Goal: Task Accomplishment & Management: Manage account settings

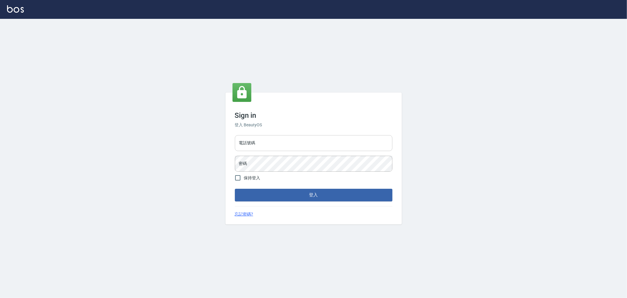
click at [299, 146] on input "電話號碼" at bounding box center [314, 143] width 158 height 16
type input "0955467459"
click at [275, 196] on button "登入" at bounding box center [314, 195] width 158 height 12
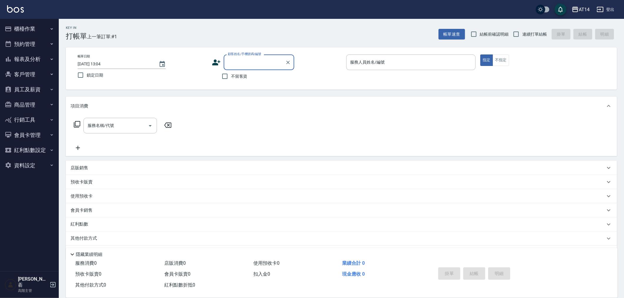
click at [17, 28] on button "櫃檯作業" at bounding box center [29, 28] width 54 height 15
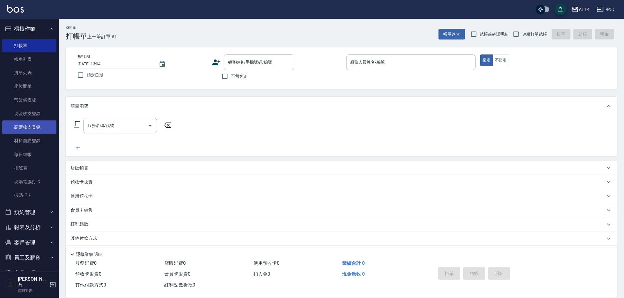
click at [27, 126] on link "高階收支登錄" at bounding box center [29, 127] width 54 height 14
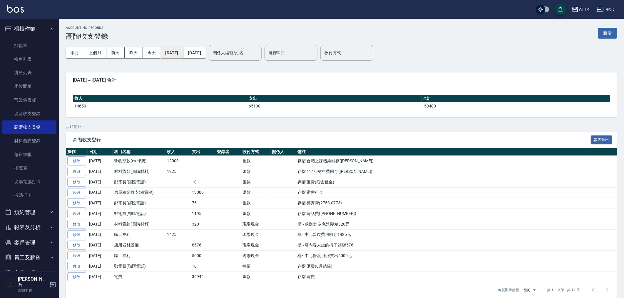
click at [175, 49] on button "[DATE]" at bounding box center [172, 52] width 23 height 11
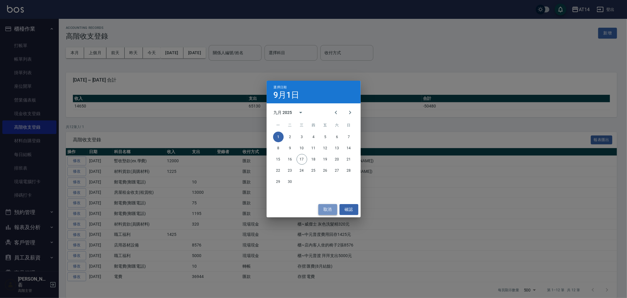
click at [329, 208] on button "取消" at bounding box center [328, 209] width 19 height 11
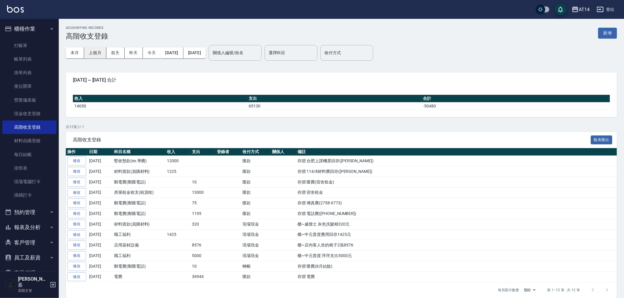
click at [98, 53] on button "上個月" at bounding box center [95, 52] width 22 height 11
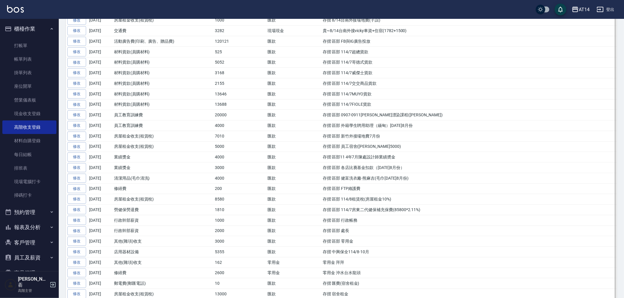
scroll to position [425, 0]
drag, startPoint x: 322, startPoint y: 265, endPoint x: 341, endPoint y: 264, distance: 18.5
click at [341, 264] on td "零用金 拜拜" at bounding box center [469, 261] width 296 height 11
drag, startPoint x: 321, startPoint y: 244, endPoint x: 355, endPoint y: 244, distance: 33.8
click at [355, 244] on td "存摺 區部 零用金" at bounding box center [469, 241] width 296 height 11
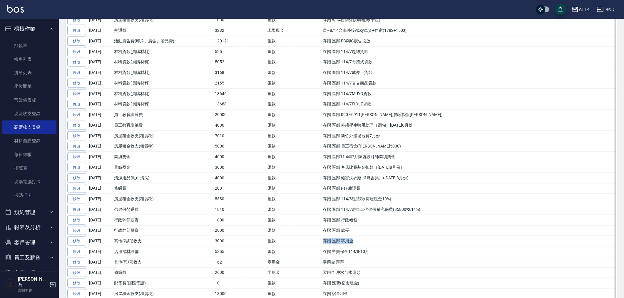
copy td "存摺 區部 零用金"
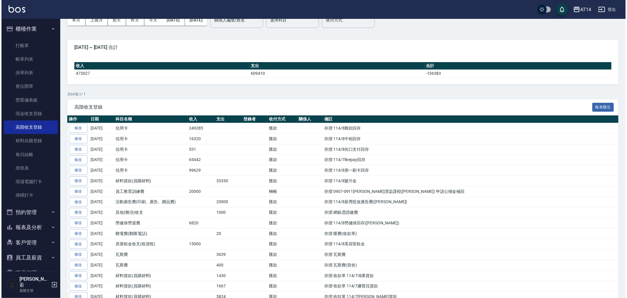
scroll to position [0, 0]
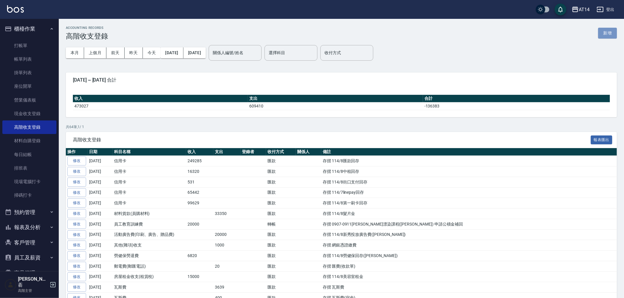
drag, startPoint x: 609, startPoint y: 33, endPoint x: 601, endPoint y: 34, distance: 8.3
click at [609, 33] on button "新增" at bounding box center [608, 33] width 19 height 11
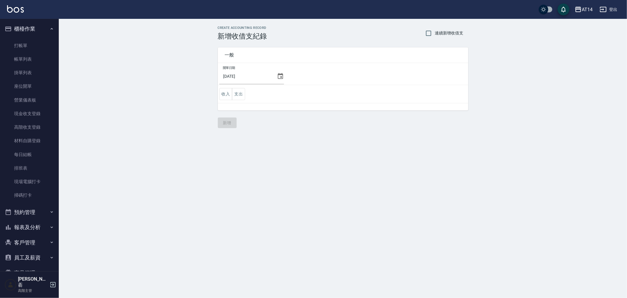
click at [278, 77] on icon at bounding box center [280, 76] width 7 height 7
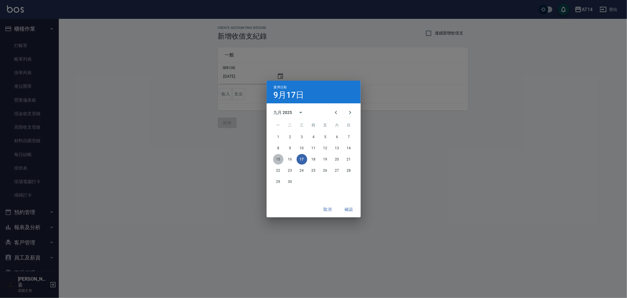
click at [281, 157] on button "15" at bounding box center [278, 159] width 11 height 11
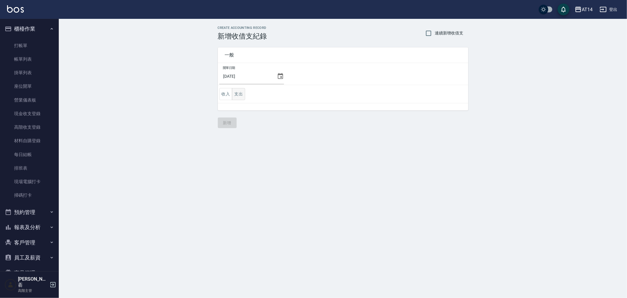
click at [235, 93] on button "支出" at bounding box center [238, 94] width 13 height 12
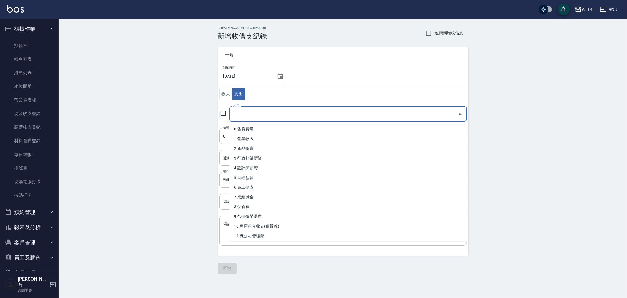
click at [261, 114] on input "科目" at bounding box center [344, 114] width 224 height 10
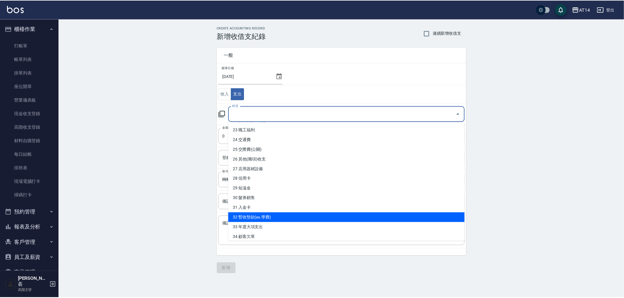
scroll to position [229, 0]
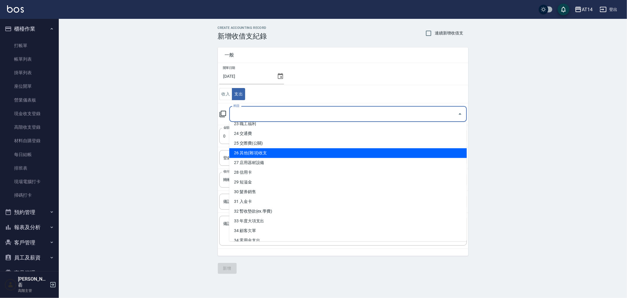
click at [281, 151] on li "26 其他(雜項)收支" at bounding box center [348, 153] width 238 height 10
type input "26 其他(雜項)收支"
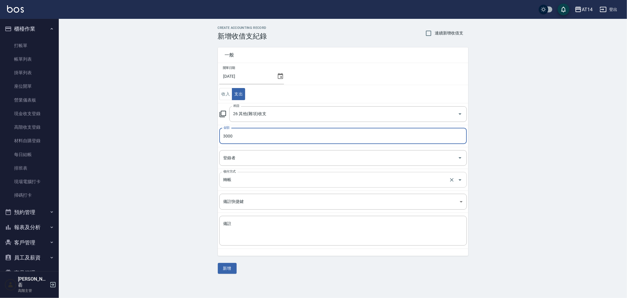
type input "3000"
click at [237, 179] on input "轉帳" at bounding box center [335, 179] width 226 height 10
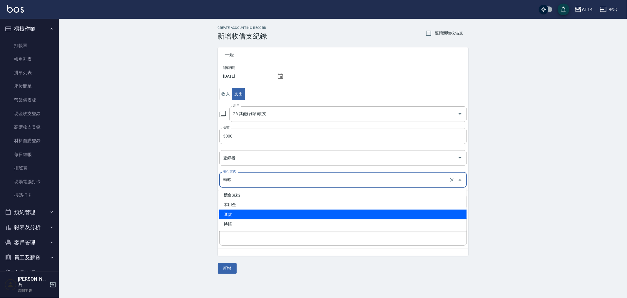
click at [240, 212] on li "匯款" at bounding box center [343, 214] width 248 height 10
type input "匯款"
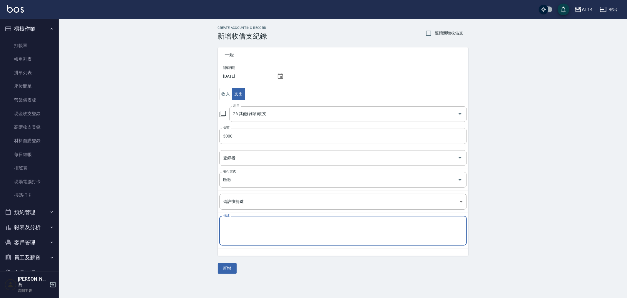
click at [234, 223] on textarea "備註" at bounding box center [343, 231] width 239 height 20
paste textarea "存摺 區部 零用金"
type textarea "存摺 區部 零用金"
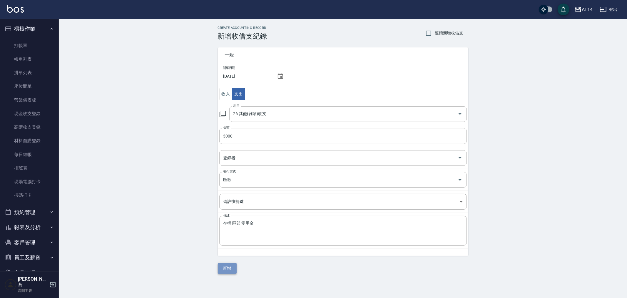
click at [226, 269] on button "新增" at bounding box center [227, 268] width 19 height 11
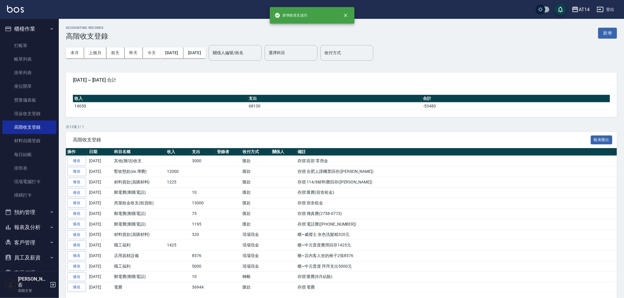
drag, startPoint x: 94, startPoint y: 52, endPoint x: 113, endPoint y: 70, distance: 26.0
click at [94, 52] on button "上個月" at bounding box center [95, 52] width 22 height 11
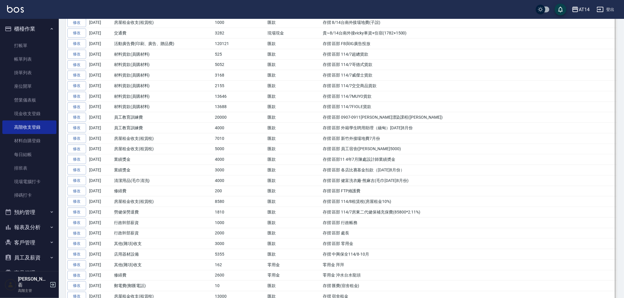
scroll to position [425, 0]
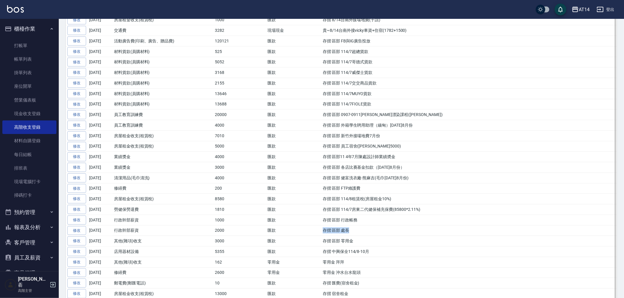
drag, startPoint x: 324, startPoint y: 234, endPoint x: 351, endPoint y: 233, distance: 27.4
click at [351, 233] on td "存摺 區部 處長" at bounding box center [469, 230] width 296 height 11
copy td "存摺 區部 處長"
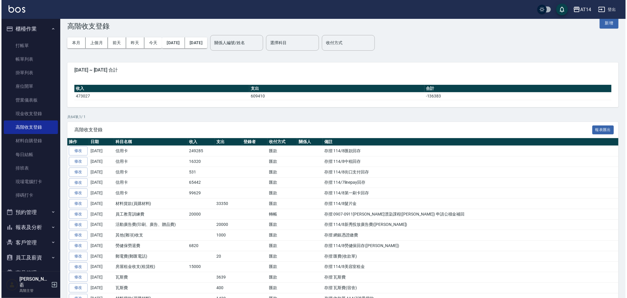
scroll to position [0, 0]
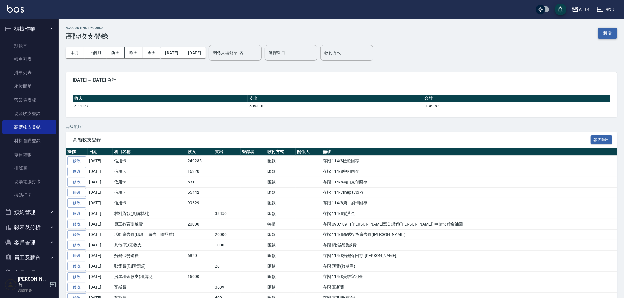
click at [607, 34] on button "新增" at bounding box center [608, 33] width 19 height 11
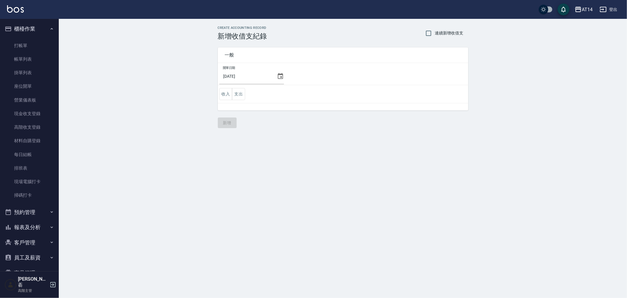
click at [279, 77] on icon at bounding box center [280, 76] width 5 height 6
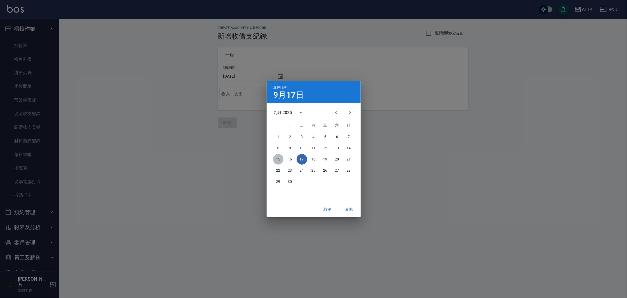
click at [279, 158] on button "15" at bounding box center [278, 159] width 11 height 11
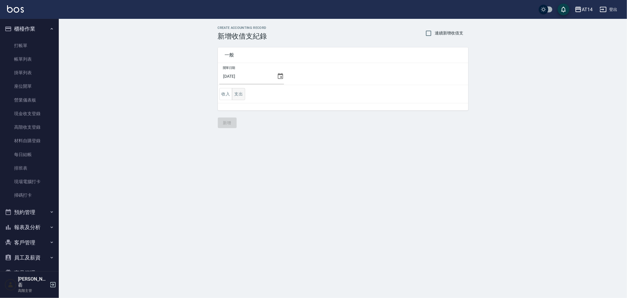
click at [242, 90] on button "支出" at bounding box center [238, 94] width 13 height 12
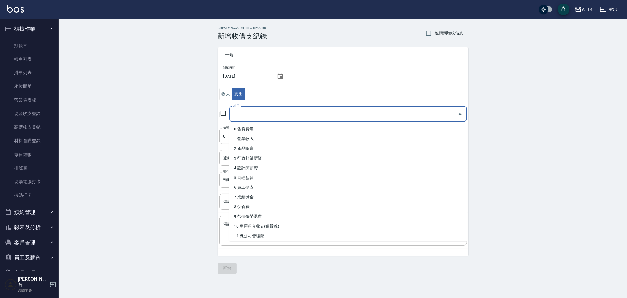
click at [258, 113] on input "科目" at bounding box center [344, 114] width 224 height 10
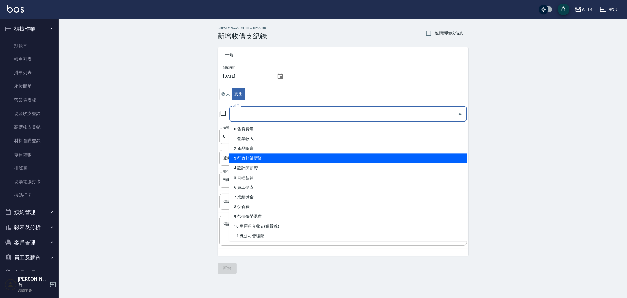
click at [272, 156] on li "3 行政幹部薪資" at bounding box center [348, 158] width 238 height 10
type input "3 行政幹部薪資"
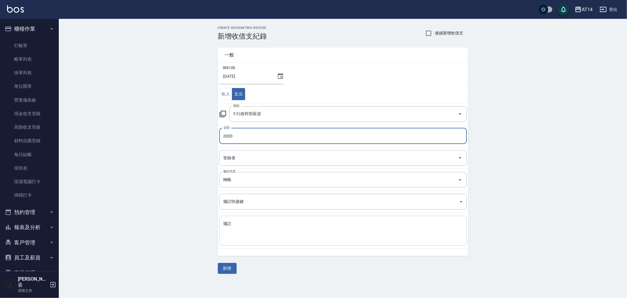
type input "2000"
click at [246, 223] on textarea "備註" at bounding box center [343, 231] width 239 height 20
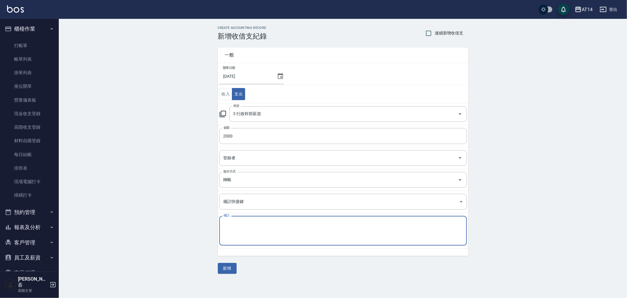
paste textarea "存摺 區部 處長"
type textarea "存摺 區部 處長"
click at [227, 266] on button "新增" at bounding box center [227, 268] width 19 height 11
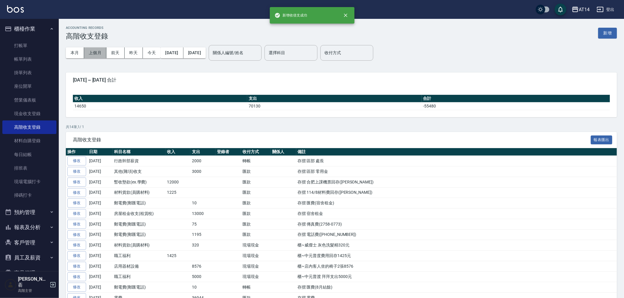
click at [95, 51] on button "上個月" at bounding box center [95, 52] width 22 height 11
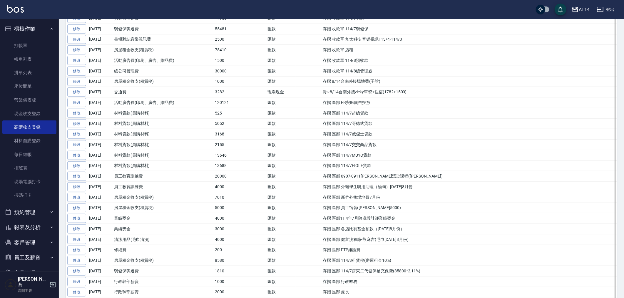
scroll to position [425, 0]
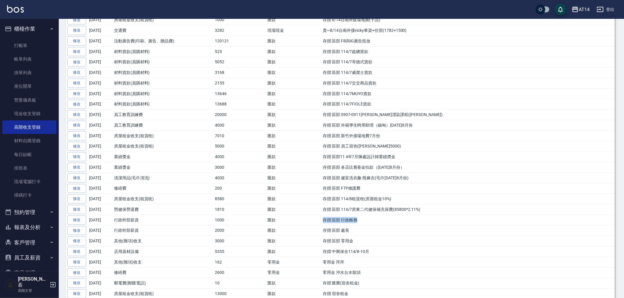
drag, startPoint x: 323, startPoint y: 224, endPoint x: 357, endPoint y: 223, distance: 34.4
click at [358, 223] on td "存摺 區部 行政帳務" at bounding box center [469, 219] width 296 height 11
copy td "存摺 區部 行政帳務"
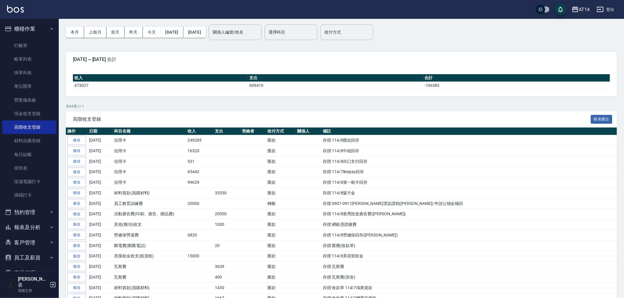
scroll to position [0, 0]
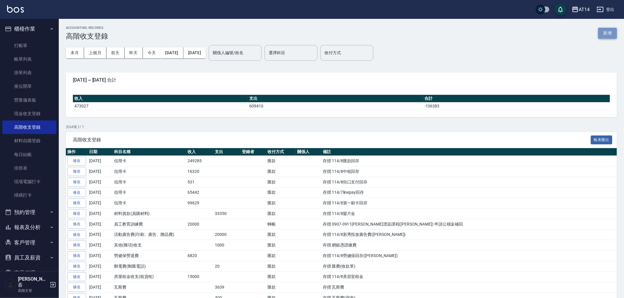
click at [604, 32] on button "新增" at bounding box center [608, 33] width 19 height 11
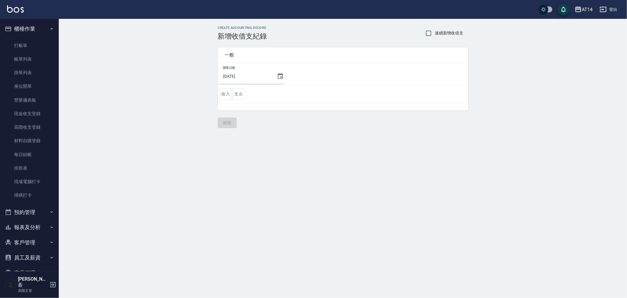
click at [278, 75] on icon at bounding box center [280, 76] width 7 height 7
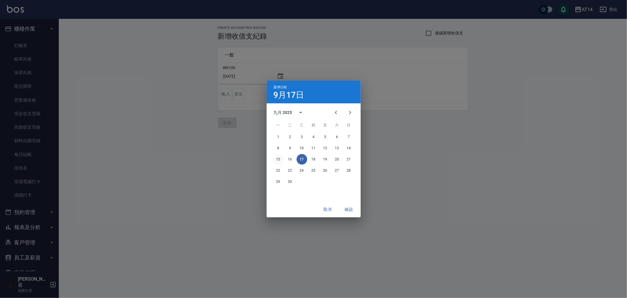
click at [278, 159] on button "15" at bounding box center [278, 159] width 11 height 11
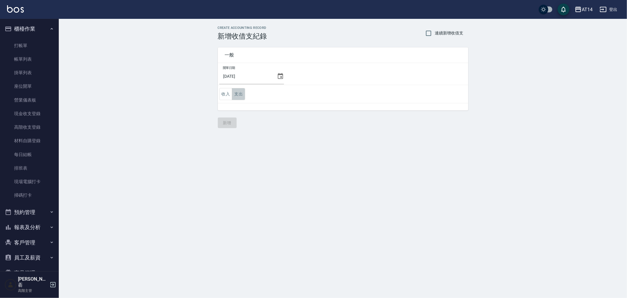
click at [237, 93] on button "支出" at bounding box center [238, 94] width 13 height 12
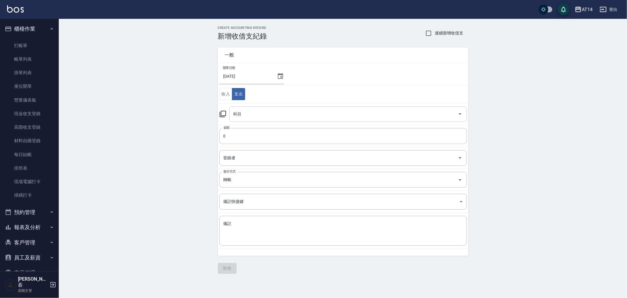
click at [249, 118] on input "科目" at bounding box center [344, 114] width 224 height 10
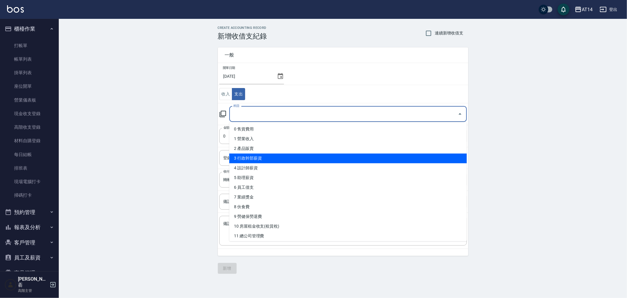
click at [279, 159] on li "3 行政幹部薪資" at bounding box center [348, 158] width 238 height 10
type input "3 行政幹部薪資"
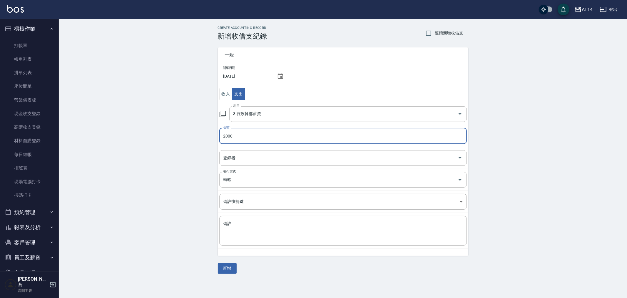
drag, startPoint x: 237, startPoint y: 136, endPoint x: 175, endPoint y: 139, distance: 61.5
click at [175, 139] on div "CREATE ACCOUNTING RECORD 新增收借支紀錄 連續新增收借支 一般 開單日期 [DATE] 收入 支出 科目 3 行政幹部薪資 科目 金額…" at bounding box center [343, 150] width 569 height 262
type input "1000"
click at [236, 180] on input "轉帳" at bounding box center [335, 179] width 226 height 10
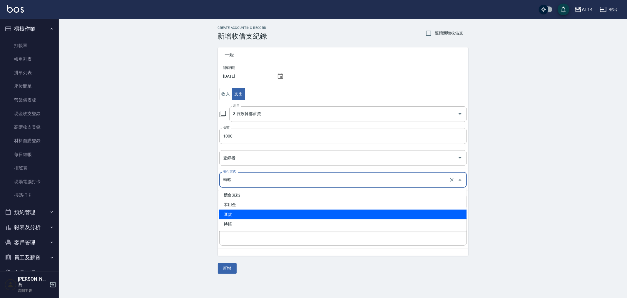
click at [236, 215] on li "匯款" at bounding box center [343, 214] width 248 height 10
type input "匯款"
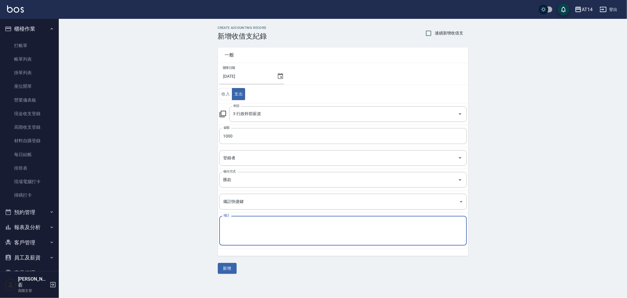
paste textarea "存摺 區部 行政帳務"
type textarea "存摺 區部 行政帳務"
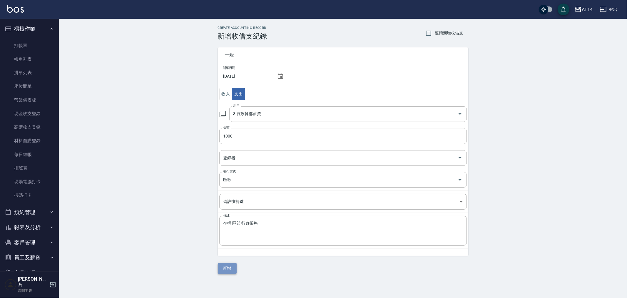
click at [229, 267] on button "新增" at bounding box center [227, 268] width 19 height 11
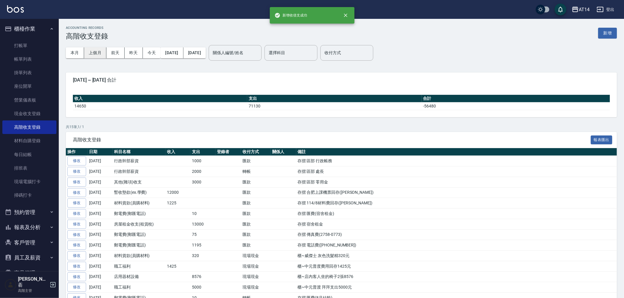
click at [96, 52] on button "上個月" at bounding box center [95, 52] width 22 height 11
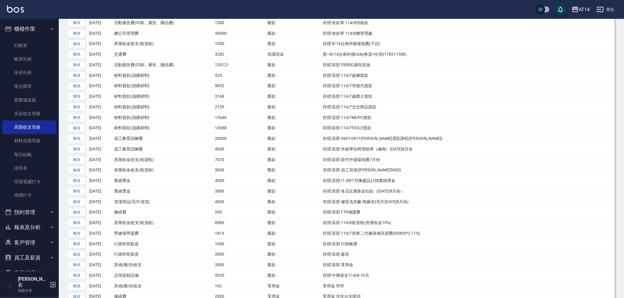
scroll to position [425, 0]
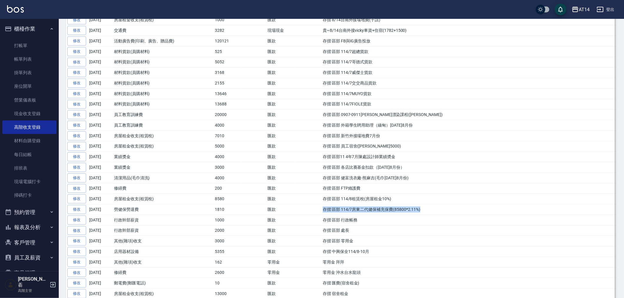
drag, startPoint x: 324, startPoint y: 212, endPoint x: 426, endPoint y: 208, distance: 102.1
click at [426, 208] on td "存摺 區部 114/7房東二代健保補充保費(85800*2.11%)" at bounding box center [469, 209] width 296 height 11
copy td "存摺 區部 114/7房東二代健保補充保費(85800*2.11%)"
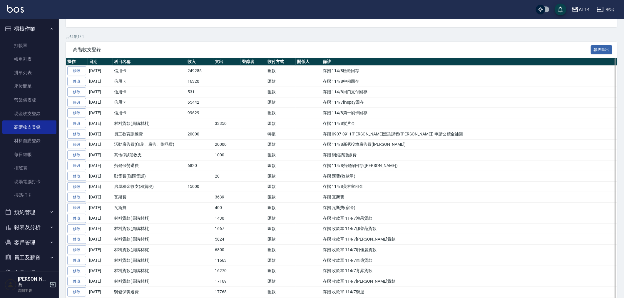
scroll to position [0, 0]
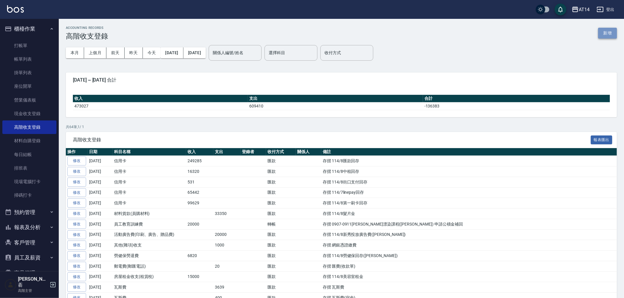
click at [607, 32] on button "新增" at bounding box center [608, 33] width 19 height 11
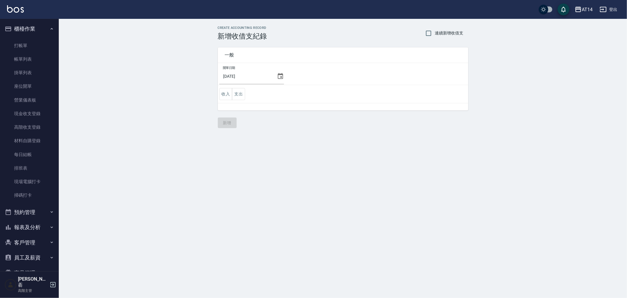
click at [277, 74] on icon at bounding box center [280, 76] width 7 height 7
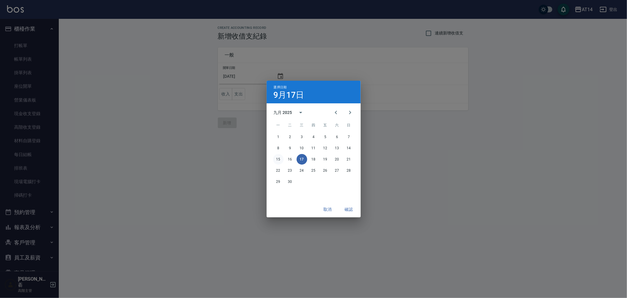
click at [279, 160] on button "15" at bounding box center [278, 159] width 11 height 11
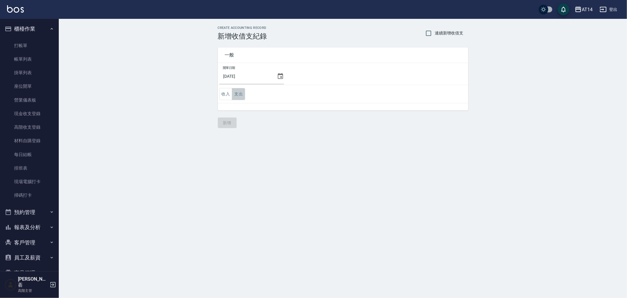
click at [240, 93] on button "支出" at bounding box center [238, 94] width 13 height 12
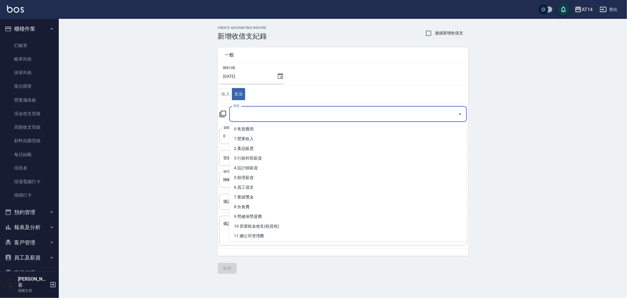
click at [255, 115] on input "科目" at bounding box center [344, 114] width 224 height 10
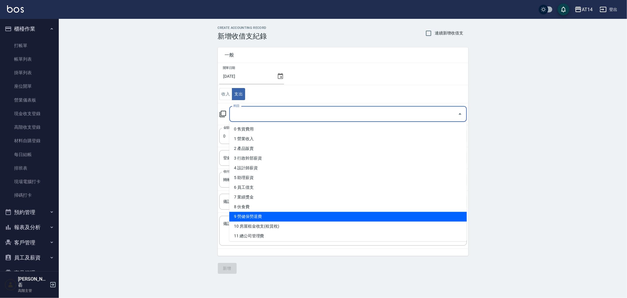
click at [286, 214] on li "9 勞健保勞退費" at bounding box center [348, 216] width 238 height 10
type input "9 勞健保勞退費"
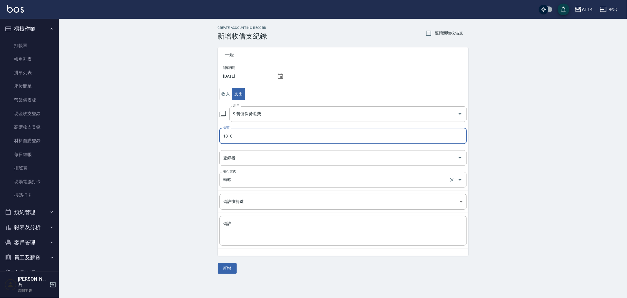
type input "1810"
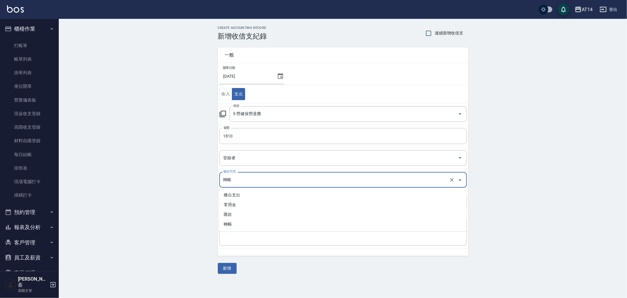
click at [240, 179] on input "轉帳" at bounding box center [335, 179] width 226 height 10
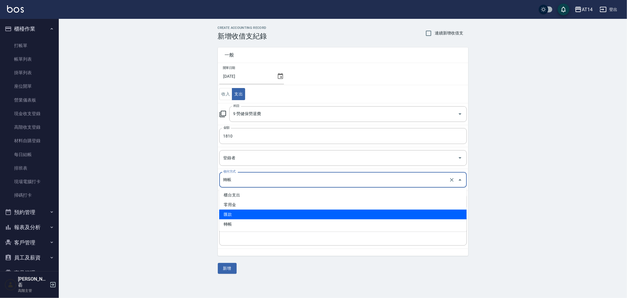
click at [244, 212] on li "匯款" at bounding box center [343, 214] width 248 height 10
type input "匯款"
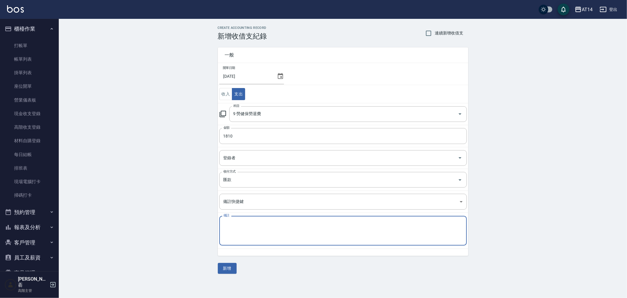
click at [242, 222] on textarea "備註" at bounding box center [343, 231] width 239 height 20
paste textarea "存摺 區部 114/7房東二代健保補充保費(85800*2.11%)"
click at [253, 224] on textarea "存摺 區部 114/7房東二代健保補充保費(85800*2.11%)" at bounding box center [343, 231] width 239 height 20
type textarea "存摺 區部 114/9房東二代健保補充保費(85800*2.11%)"
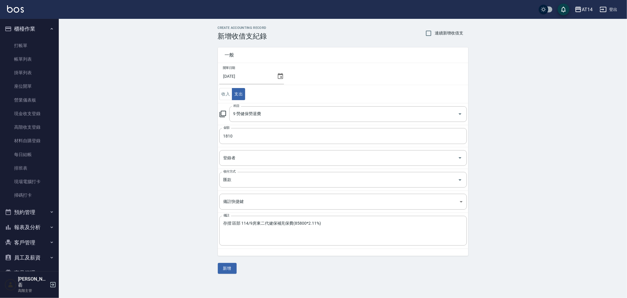
click at [271, 272] on div "一般 開單日期 [DATE] 收入 支出 科目 9 勞健保勞退費 科目 金額 1810 金額 登錄者 登錄者 收付方式 匯款 收付方式 備註快捷鍵 ​ 備註快…" at bounding box center [343, 156] width 251 height 233
click at [230, 266] on button "新增" at bounding box center [227, 268] width 19 height 11
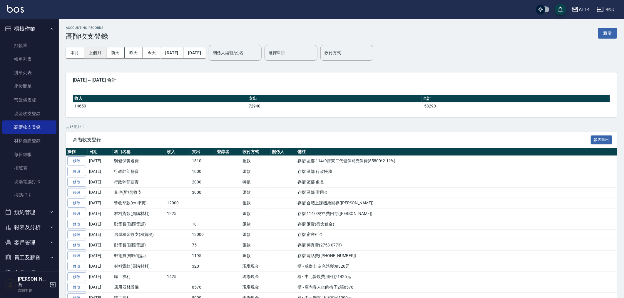
click at [93, 51] on button "上個月" at bounding box center [95, 52] width 22 height 11
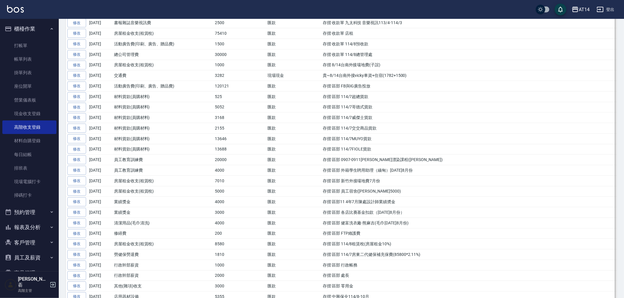
scroll to position [392, 0]
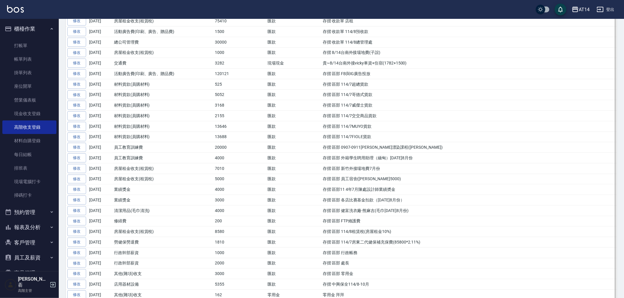
click at [323, 234] on td "存摺 區部 114/8租賃稅(房屋租金10%)" at bounding box center [469, 231] width 296 height 11
drag, startPoint x: 369, startPoint y: 231, endPoint x: 396, endPoint y: 230, distance: 26.5
click at [396, 230] on td "存摺 區部 114/8租賃稅(房屋租金10%)" at bounding box center [469, 231] width 296 height 11
drag, startPoint x: 321, startPoint y: 235, endPoint x: 399, endPoint y: 233, distance: 77.4
click at [399, 233] on td "存摺 區部 114/8租賃稅(房屋租金10%)" at bounding box center [469, 231] width 296 height 11
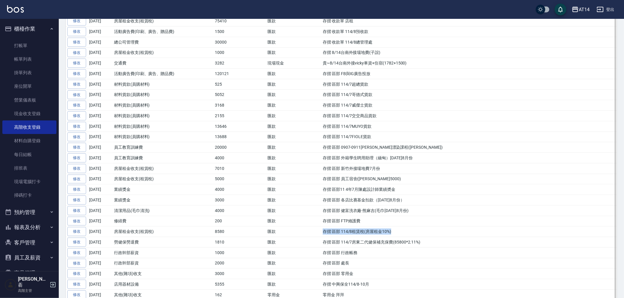
copy td "存摺 區部 114/8租賃稅(房屋租金10%)"
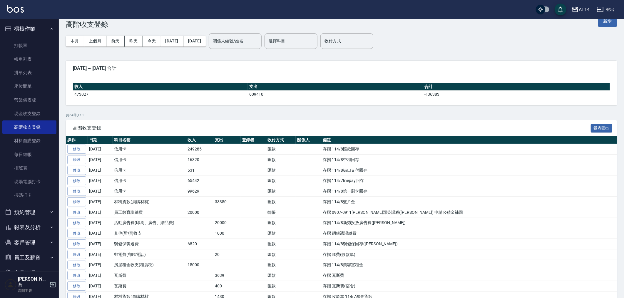
scroll to position [0, 0]
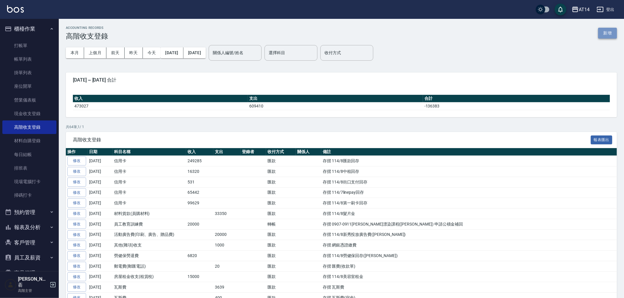
click at [605, 33] on button "新增" at bounding box center [608, 33] width 19 height 11
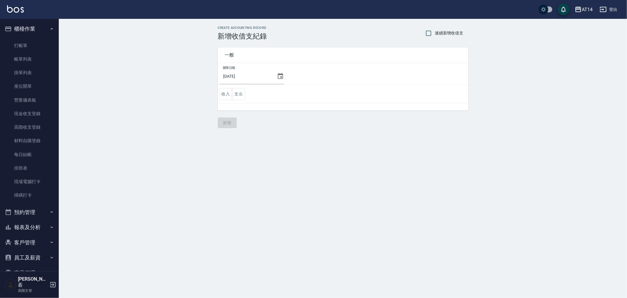
click at [278, 75] on icon at bounding box center [280, 76] width 5 height 6
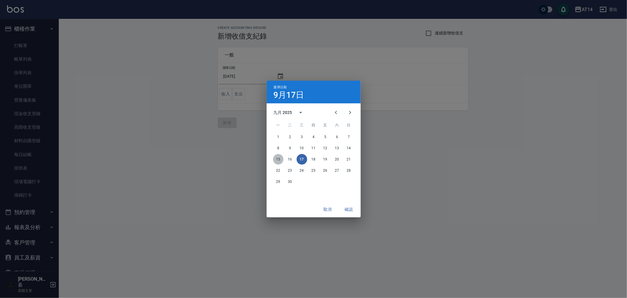
click at [278, 157] on button "15" at bounding box center [278, 159] width 11 height 11
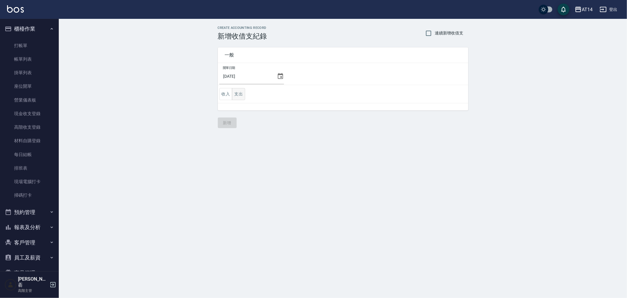
click at [241, 93] on button "支出" at bounding box center [238, 94] width 13 height 12
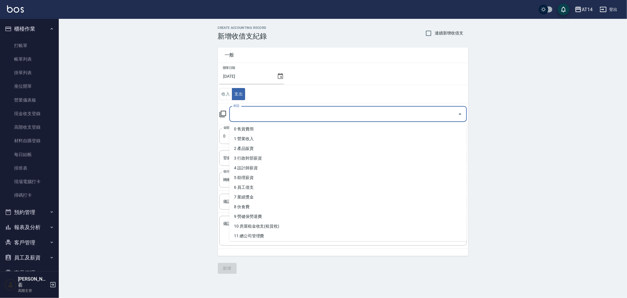
click at [265, 114] on input "科目" at bounding box center [344, 114] width 224 height 10
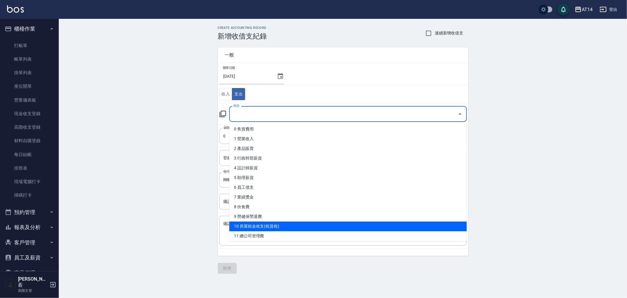
click at [292, 225] on li "10 房屋租金收支(租賃稅)" at bounding box center [348, 226] width 238 height 10
type input "10 房屋租金收支(租賃稅)"
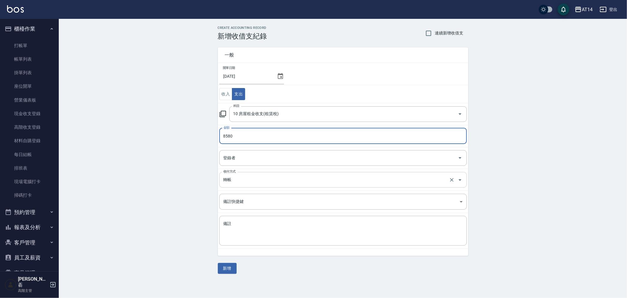
type input "8580"
click at [251, 181] on input "轉帳" at bounding box center [335, 179] width 226 height 10
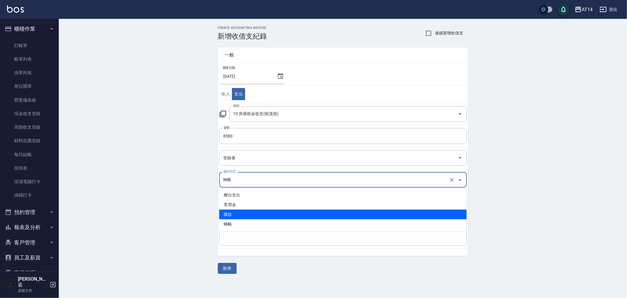
click at [251, 212] on li "匯款" at bounding box center [343, 214] width 248 height 10
type input "匯款"
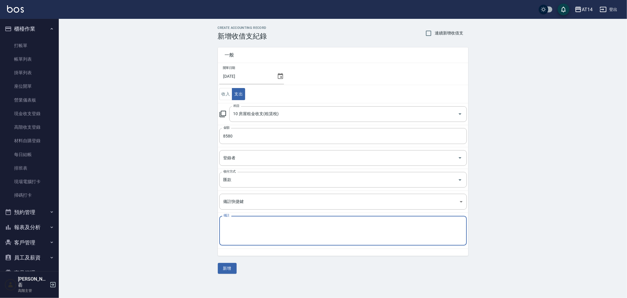
paste textarea "存摺 區部 114/8租賃稅(房屋租金10%)"
click at [252, 224] on textarea "存摺 區部 114/8租賃稅(房屋租金10%)" at bounding box center [343, 231] width 239 height 20
type textarea "存摺 區部 114/9租賃稅(房屋租金10%)"
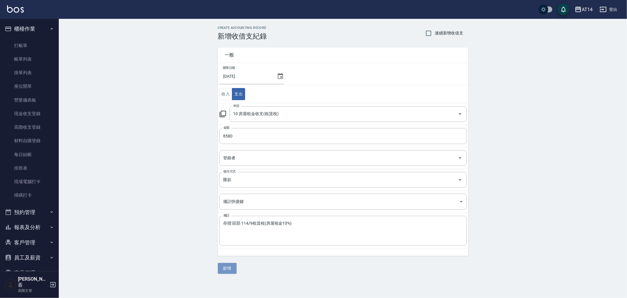
click at [225, 269] on button "新增" at bounding box center [227, 268] width 19 height 11
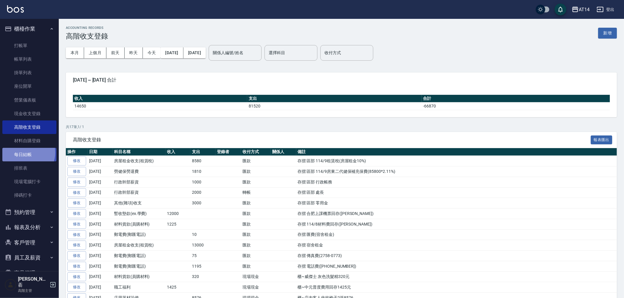
click at [26, 152] on link "每日結帳" at bounding box center [29, 155] width 54 height 14
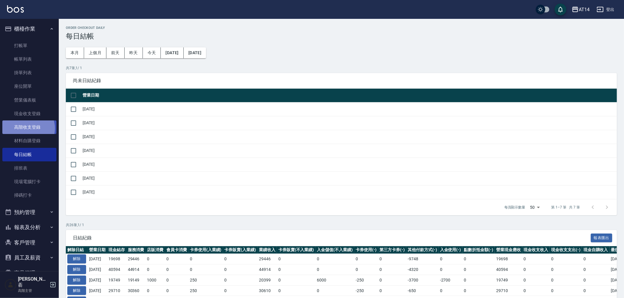
click at [27, 128] on link "高階收支登錄" at bounding box center [29, 127] width 54 height 14
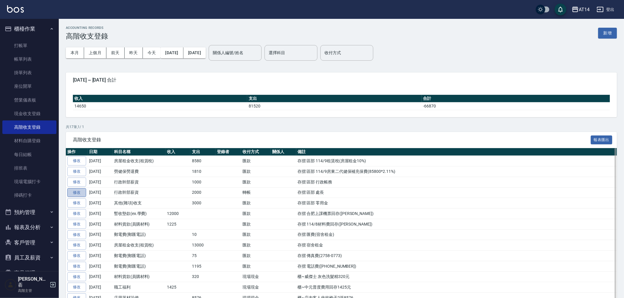
click at [77, 192] on link "修改" at bounding box center [76, 192] width 19 height 9
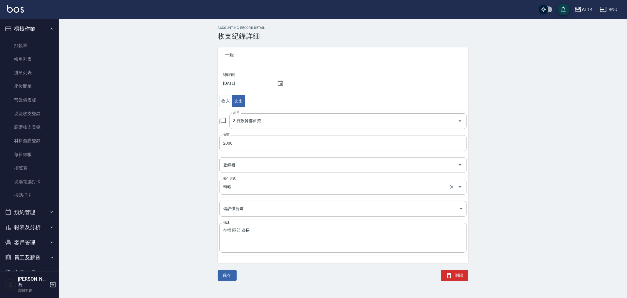
click at [237, 186] on input "轉帳" at bounding box center [335, 186] width 226 height 10
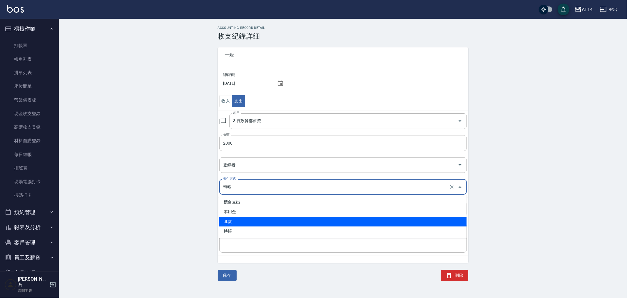
click at [243, 220] on li "匯款" at bounding box center [343, 221] width 248 height 10
type input "匯款"
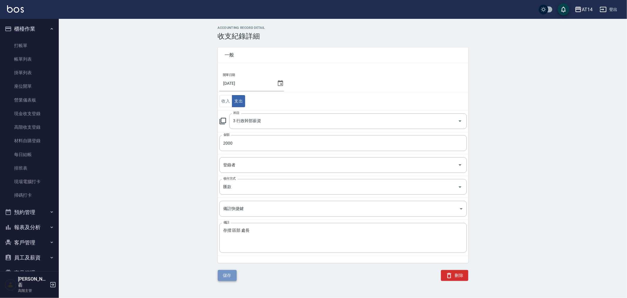
click at [221, 276] on button "儲存" at bounding box center [227, 275] width 19 height 11
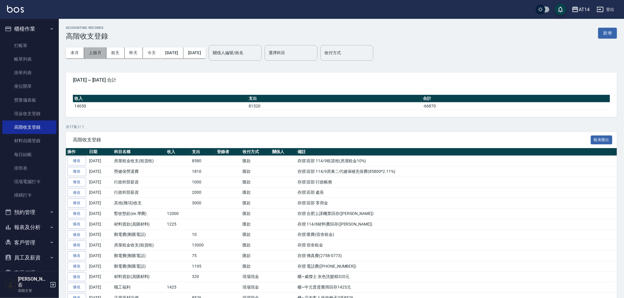
click at [97, 51] on button "上個月" at bounding box center [95, 52] width 22 height 11
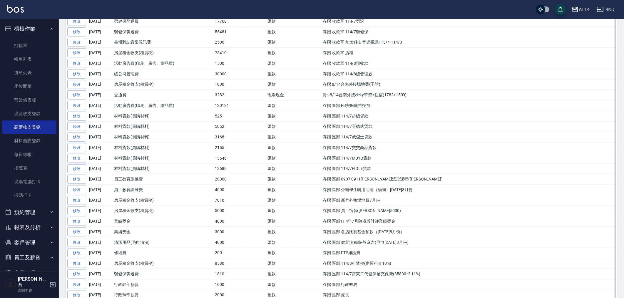
scroll to position [392, 0]
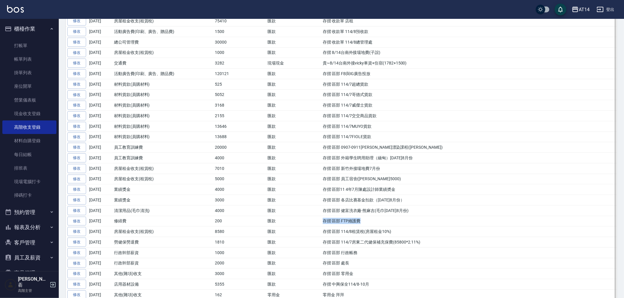
drag, startPoint x: 360, startPoint y: 225, endPoint x: 321, endPoint y: 227, distance: 39.5
click at [321, 226] on tr "修改 [DATE] 修繕費 200 匯款 存摺 區部 FTP維護費" at bounding box center [341, 221] width 551 height 11
copy tr "存摺 區部 FTP維護費"
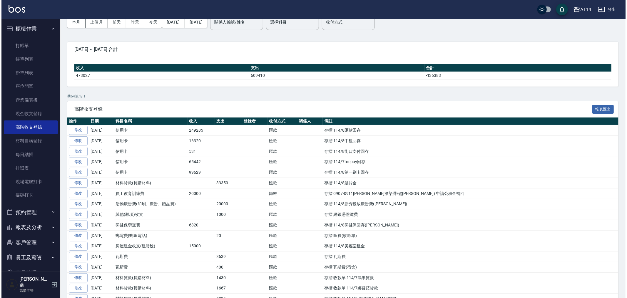
scroll to position [0, 0]
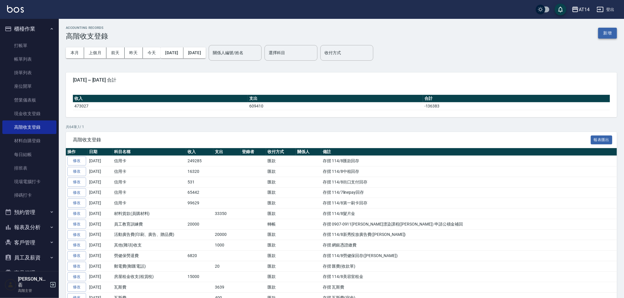
click at [603, 32] on button "新增" at bounding box center [608, 33] width 19 height 11
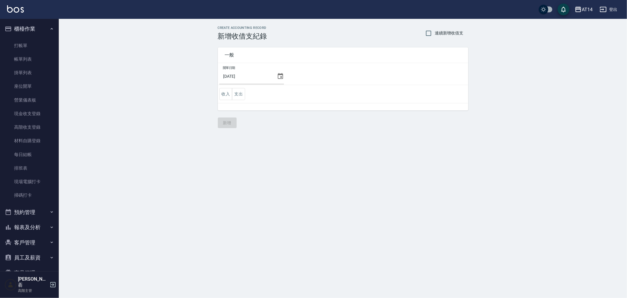
click at [277, 75] on icon at bounding box center [280, 76] width 7 height 7
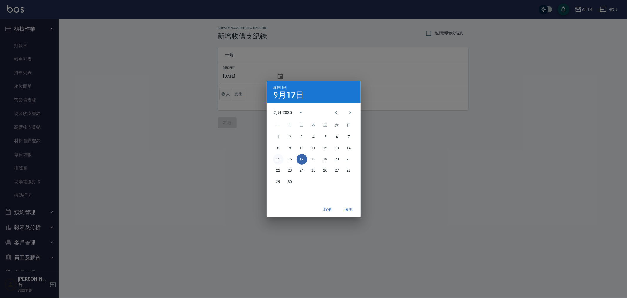
click at [277, 158] on button "15" at bounding box center [278, 159] width 11 height 11
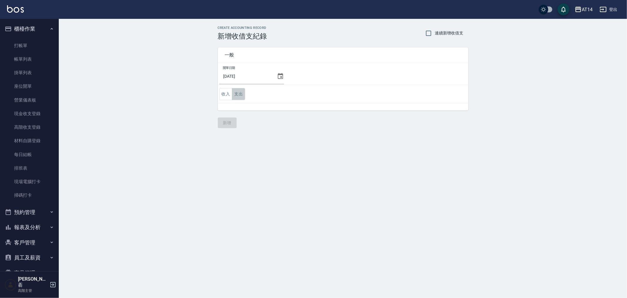
click at [239, 93] on button "支出" at bounding box center [238, 94] width 13 height 12
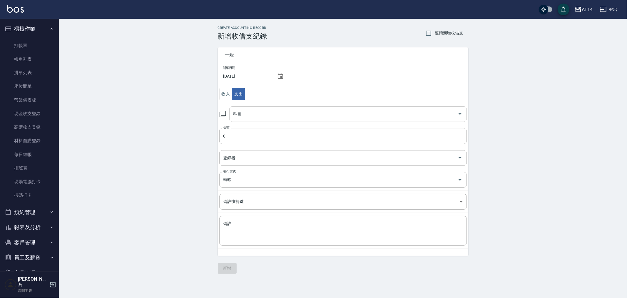
click at [264, 113] on input "科目" at bounding box center [344, 114] width 224 height 10
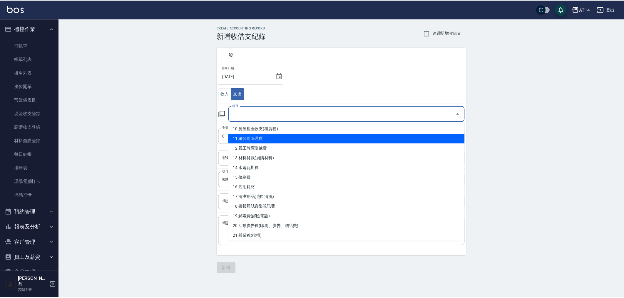
scroll to position [98, 0]
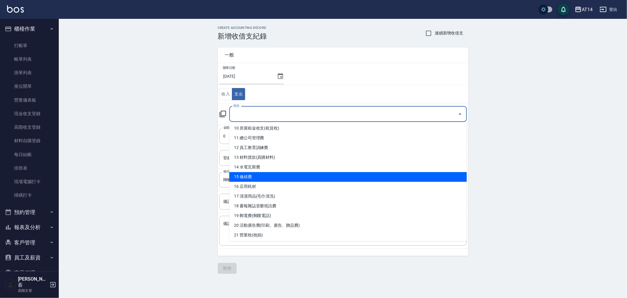
click at [278, 178] on li "15 修繕費" at bounding box center [348, 177] width 238 height 10
type input "15 修繕費"
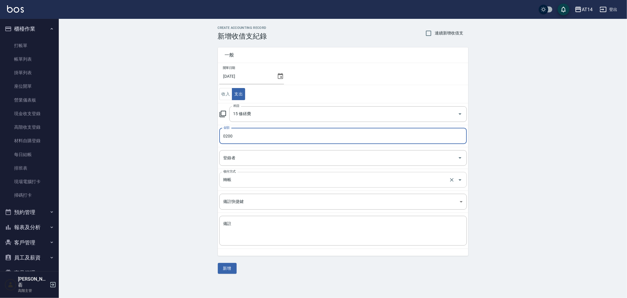
type input "0200"
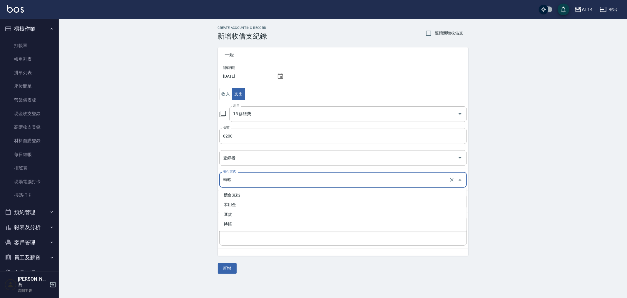
click at [264, 177] on input "轉帳" at bounding box center [335, 179] width 226 height 10
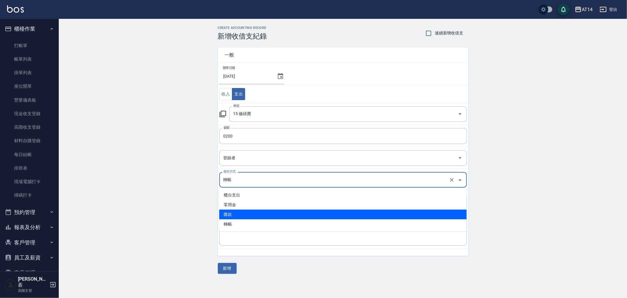
click at [260, 215] on li "匯款" at bounding box center [343, 214] width 248 height 10
type input "匯款"
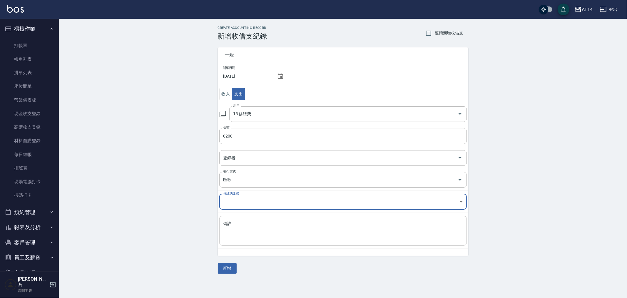
click at [251, 231] on textarea "備註" at bounding box center [343, 231] width 239 height 20
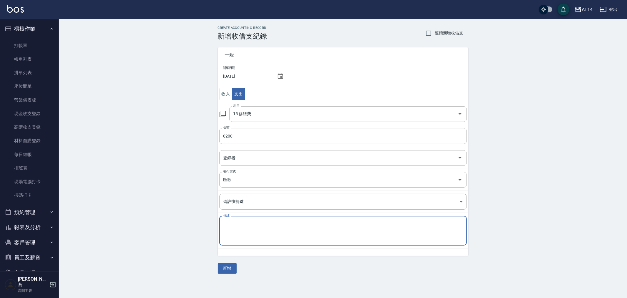
paste textarea "存摺 區部 FTP維護費"
type textarea "存摺 區部 FTP維護費"
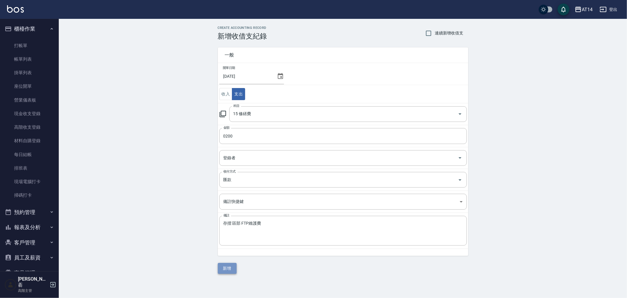
click at [225, 268] on button "新增" at bounding box center [227, 268] width 19 height 11
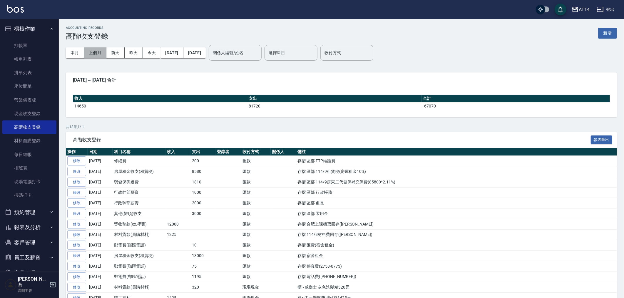
click at [89, 50] on button "上個月" at bounding box center [95, 52] width 22 height 11
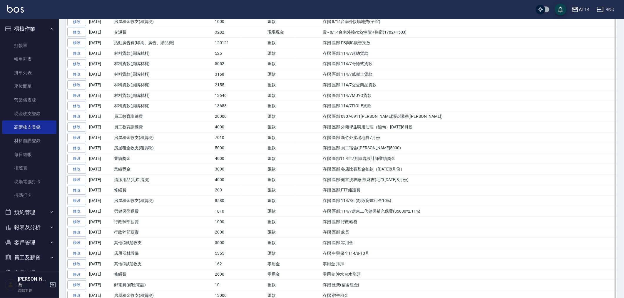
scroll to position [425, 0]
drag, startPoint x: 322, startPoint y: 181, endPoint x: 414, endPoint y: 181, distance: 91.8
click at [414, 181] on td "存摺 區部 健富洗衣廠-熊麻吉(毛巾[DATE]8月份)" at bounding box center [469, 177] width 296 height 11
copy td "存摺 區部 健富洗衣廠-熊麻吉(毛巾[DATE]8月份)"
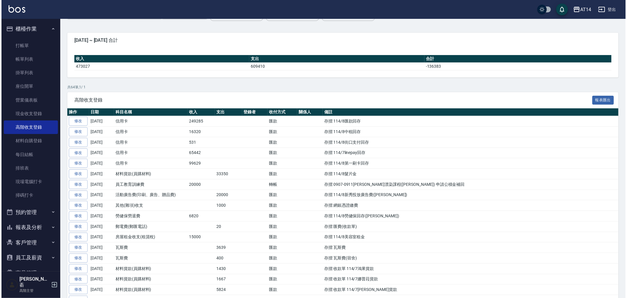
scroll to position [0, 0]
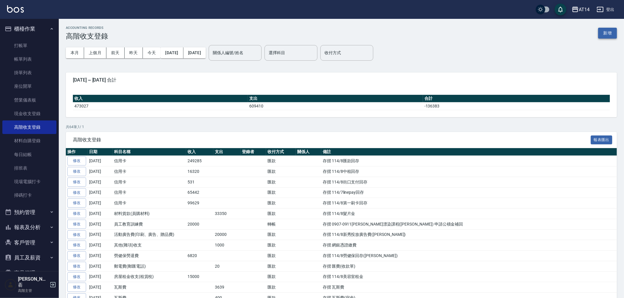
click at [614, 32] on button "新增" at bounding box center [608, 33] width 19 height 11
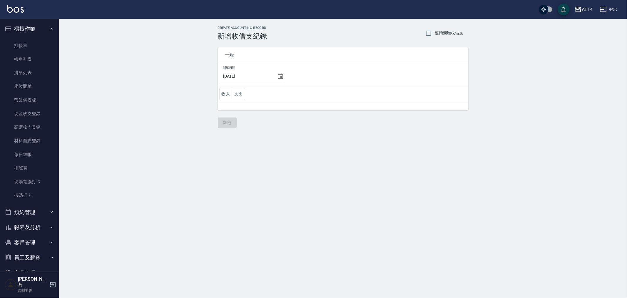
click at [277, 73] on icon at bounding box center [280, 76] width 7 height 7
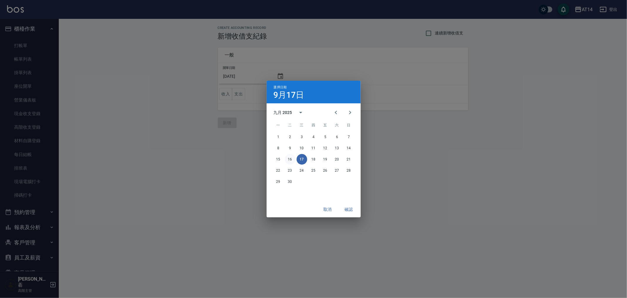
click at [290, 157] on button "16" at bounding box center [290, 159] width 11 height 11
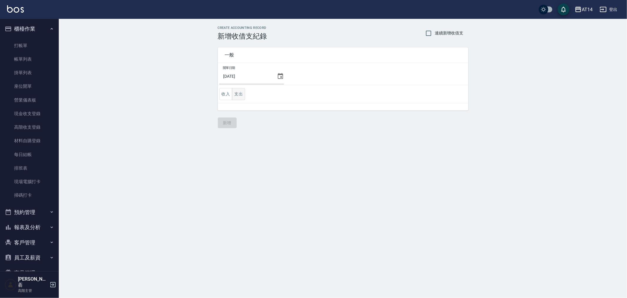
click at [239, 92] on button "支出" at bounding box center [238, 94] width 13 height 12
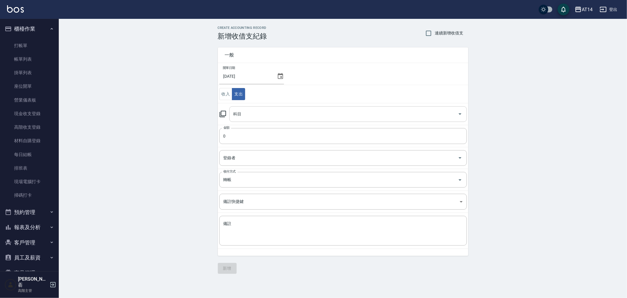
click at [251, 114] on input "科目" at bounding box center [344, 114] width 224 height 10
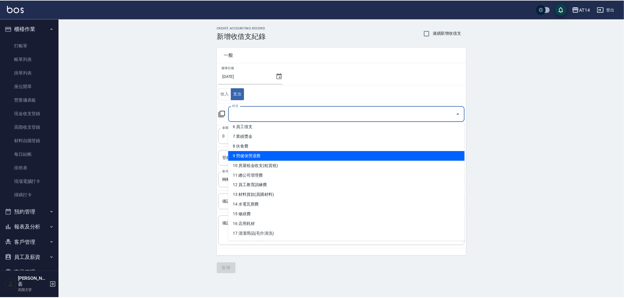
scroll to position [65, 0]
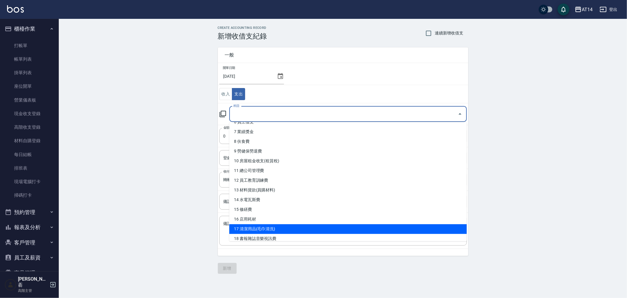
click at [286, 227] on li "17 清潔用品(毛巾清洗)" at bounding box center [348, 229] width 238 height 10
type input "17 清潔用品(毛巾清洗)"
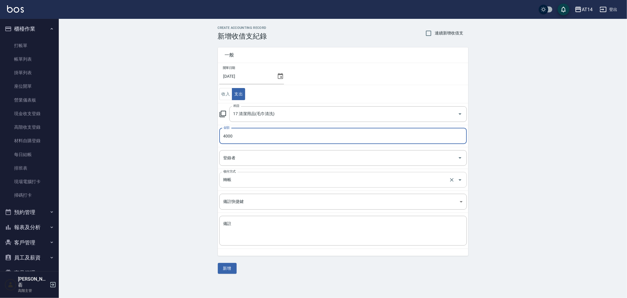
type input "4000"
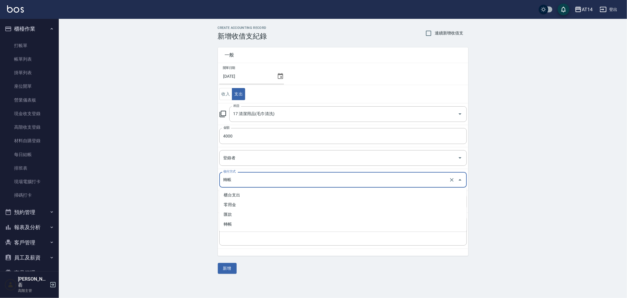
click at [249, 181] on input "轉帳" at bounding box center [335, 179] width 226 height 10
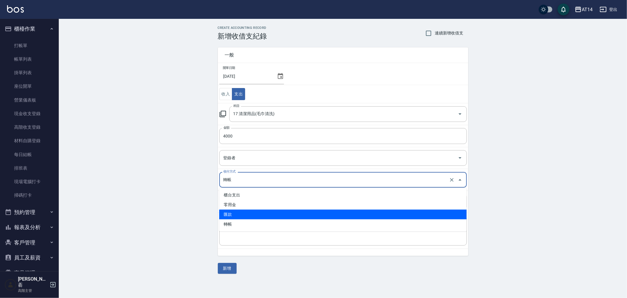
click at [246, 214] on li "匯款" at bounding box center [343, 214] width 248 height 10
type input "匯款"
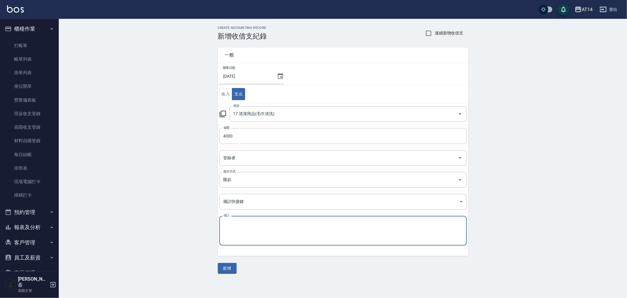
paste textarea "存摺 區部 健富洗衣廠-熊麻吉(毛巾[DATE]8月份)"
click at [298, 224] on textarea "存摺 區部 健富洗衣廠-熊麻吉(毛巾[DATE]8月份)" at bounding box center [343, 231] width 239 height 20
type textarea "存摺 區部 健富洗衣廠-熊麻吉(毛巾[DATE]9月份)"
click at [223, 269] on button "新增" at bounding box center [227, 268] width 19 height 11
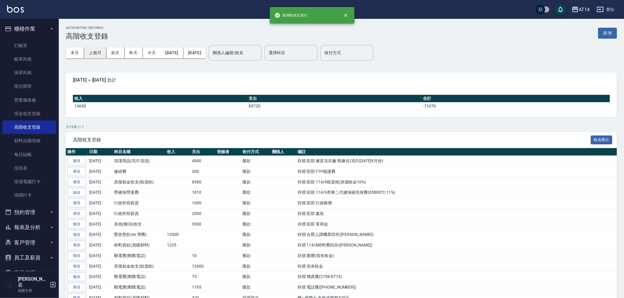
click at [89, 52] on button "上個月" at bounding box center [95, 52] width 22 height 11
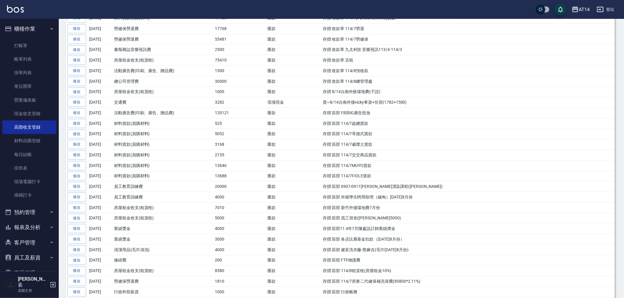
scroll to position [359, 0]
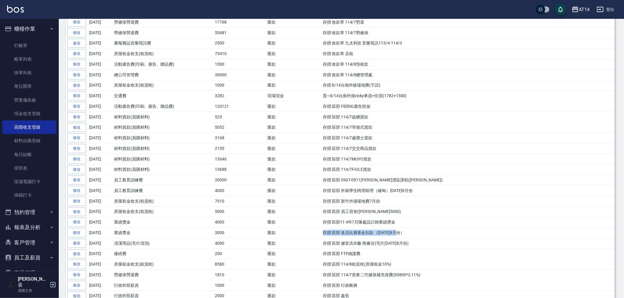
drag, startPoint x: 323, startPoint y: 236, endPoint x: 402, endPoint y: 236, distance: 79.7
click at [402, 236] on td "存摺 區部 各店比賽基金扣款（[DATE]8月份）" at bounding box center [469, 232] width 296 height 11
copy td "存摺 區部 各店比賽基金扣款（[DATE]8月份）"
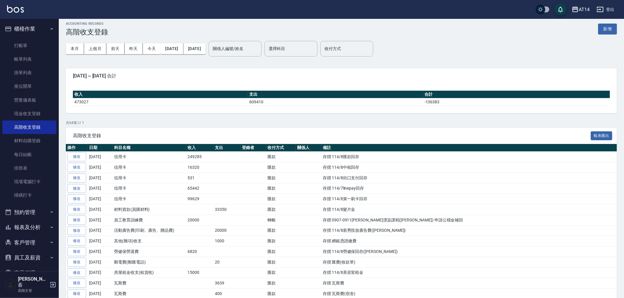
scroll to position [0, 0]
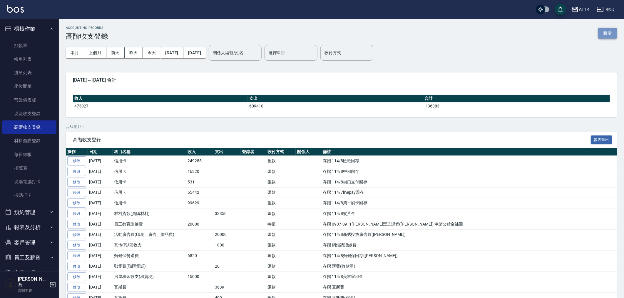
click at [611, 32] on button "新增" at bounding box center [608, 33] width 19 height 11
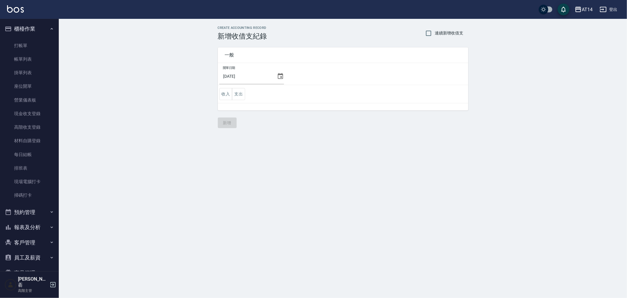
click at [277, 75] on icon at bounding box center [280, 76] width 7 height 7
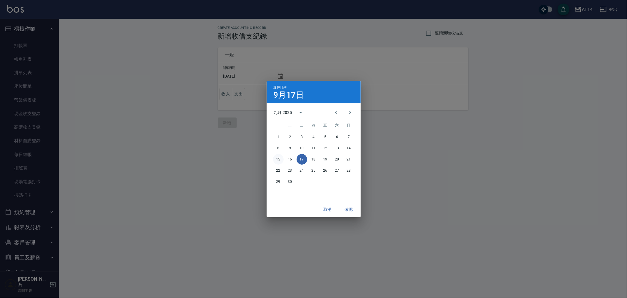
click at [279, 158] on button "15" at bounding box center [278, 159] width 11 height 11
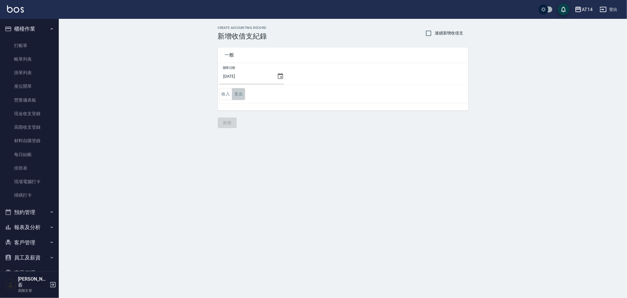
click at [237, 93] on button "支出" at bounding box center [238, 94] width 13 height 12
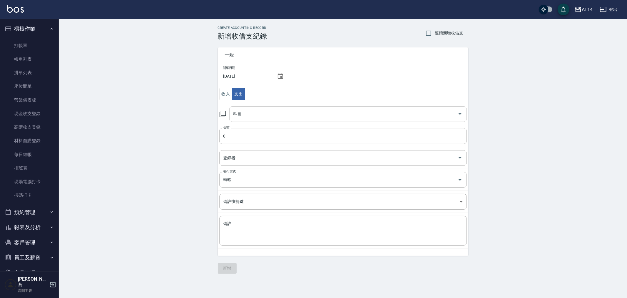
click at [256, 116] on input "科目" at bounding box center [344, 114] width 224 height 10
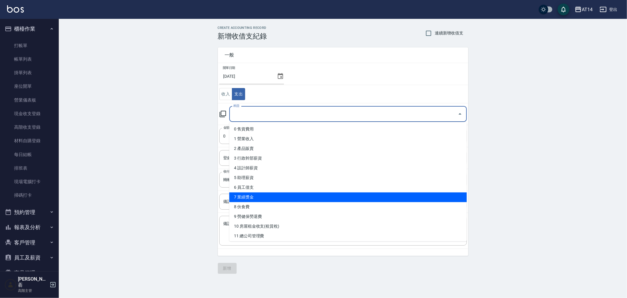
click at [276, 196] on li "7 業績獎金" at bounding box center [348, 197] width 238 height 10
type input "7 業績獎金"
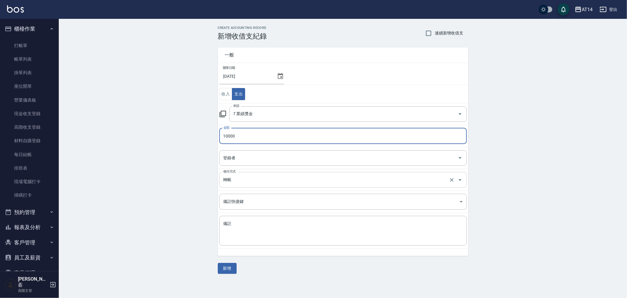
type input "10000"
click at [245, 179] on input "轉帳" at bounding box center [335, 179] width 226 height 10
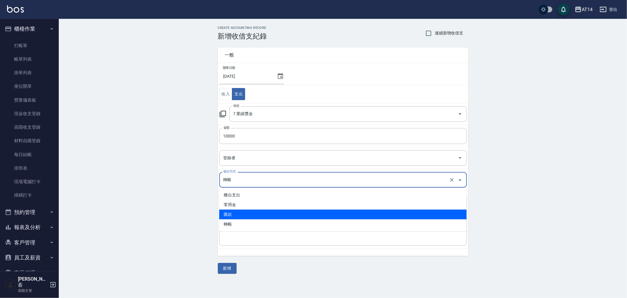
click at [247, 214] on li "匯款" at bounding box center [343, 214] width 248 height 10
type input "匯款"
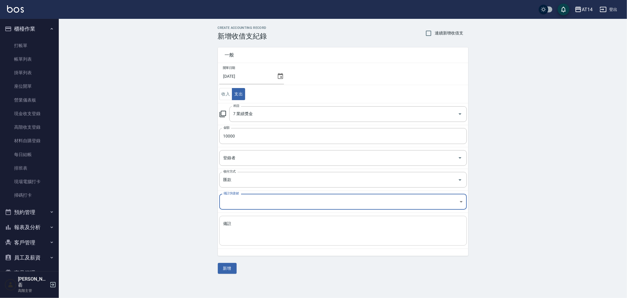
click at [246, 223] on textarea "備註" at bounding box center [343, 231] width 239 height 20
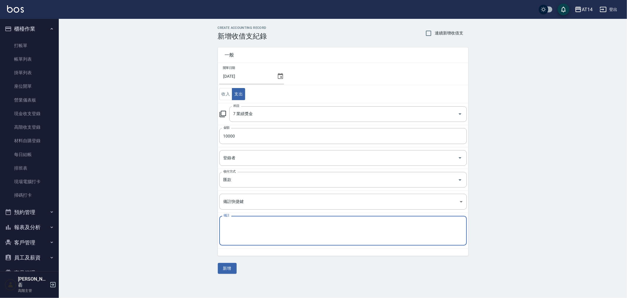
paste textarea "存摺 區部 各店比賽基金扣款（[DATE]8月份）"
click at [291, 223] on textarea "存摺 區部 各店比賽基金扣款（[DATE]8月份）" at bounding box center [343, 231] width 239 height 20
type textarea "存摺 區部 各店比賽基金扣款（[DATE]9月份）"
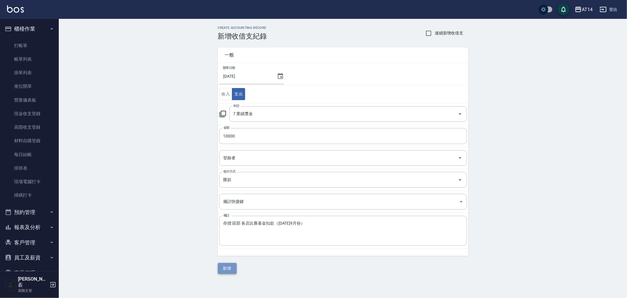
click at [226, 268] on button "新增" at bounding box center [227, 268] width 19 height 11
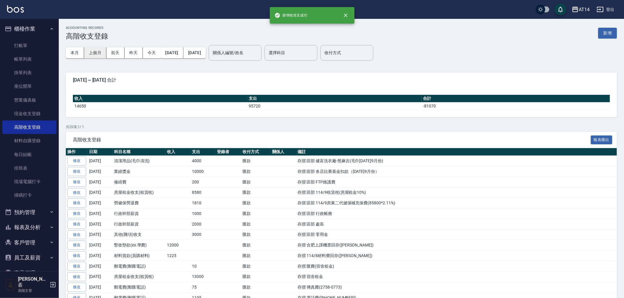
click at [96, 54] on button "上個月" at bounding box center [95, 52] width 22 height 11
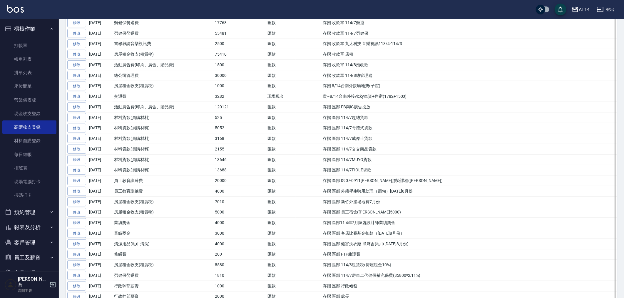
scroll to position [359, 0]
drag, startPoint x: 323, startPoint y: 224, endPoint x: 400, endPoint y: 227, distance: 77.7
click at [400, 227] on td "存摺 區部11 4年7月陳處設計師業績奬金" at bounding box center [469, 222] width 296 height 11
copy td "存摺 區部11 4年7月陳處設計師業績奬金"
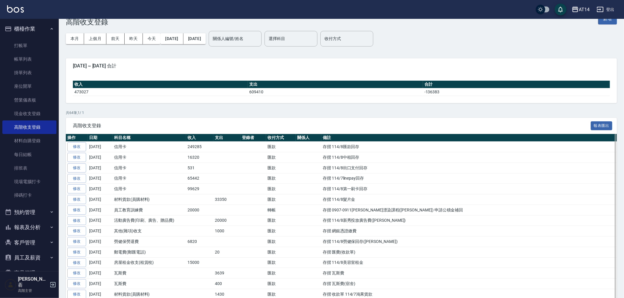
scroll to position [0, 0]
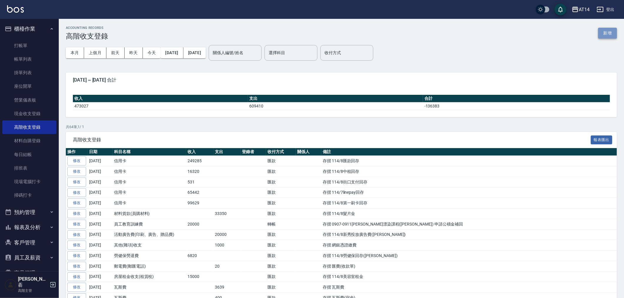
click at [602, 32] on button "新增" at bounding box center [608, 33] width 19 height 11
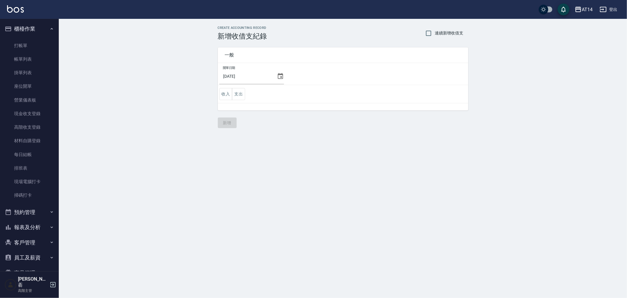
click at [277, 75] on icon at bounding box center [280, 76] width 7 height 7
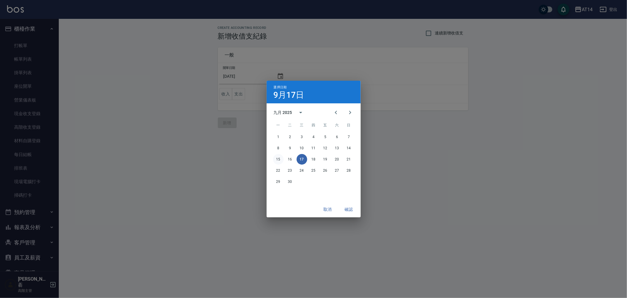
click at [277, 158] on button "15" at bounding box center [278, 159] width 11 height 11
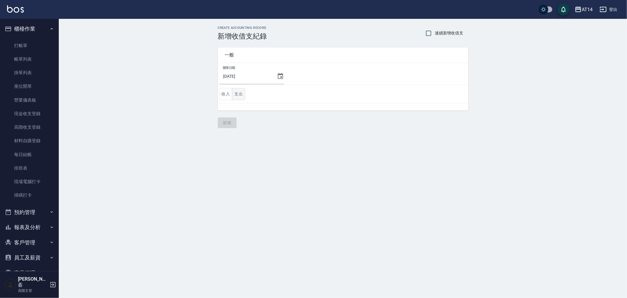
click at [237, 93] on button "支出" at bounding box center [238, 94] width 13 height 12
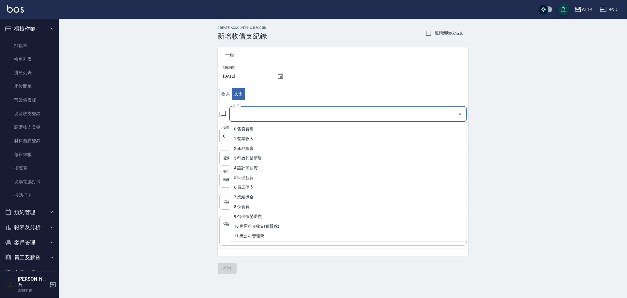
click at [252, 114] on input "科目" at bounding box center [344, 114] width 224 height 10
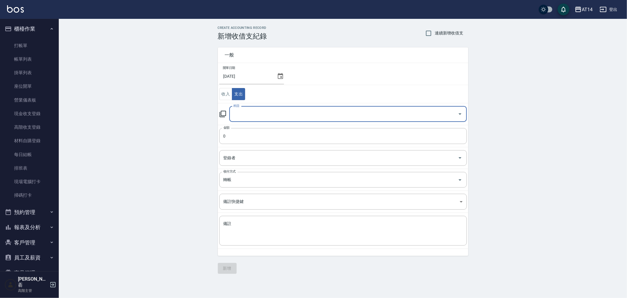
click at [259, 117] on input "科目" at bounding box center [344, 114] width 224 height 10
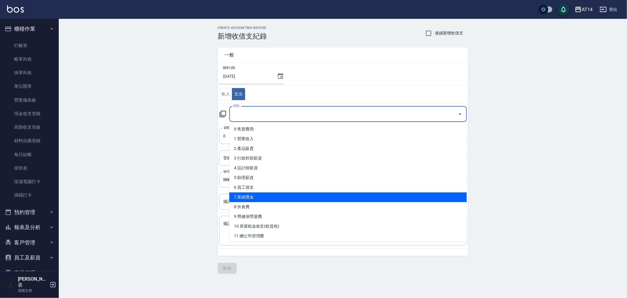
click at [270, 193] on li "7 業績獎金" at bounding box center [348, 197] width 238 height 10
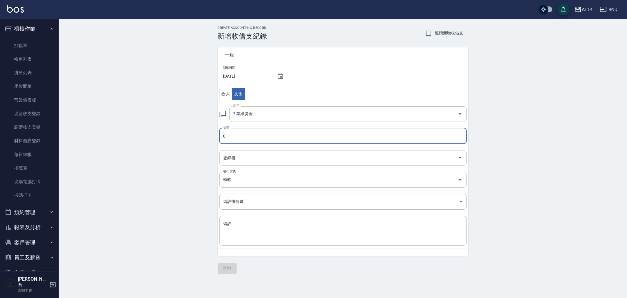
type input "7 業績獎金"
click at [242, 225] on div "x 備註" at bounding box center [343, 231] width 248 height 30
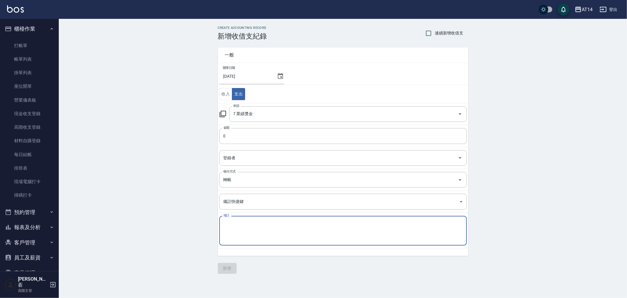
click at [242, 225] on textarea "備註" at bounding box center [343, 231] width 239 height 20
paste textarea "存摺 區部11 4年7月陳處設計師業績奬金"
click at [256, 224] on textarea "存摺 區部11 4年7月陳處設計師業績奬金" at bounding box center [343, 231] width 239 height 20
type textarea "存摺 區部11 4年8月陳處設計師業績奬金"
click at [238, 137] on input "0" at bounding box center [343, 136] width 248 height 16
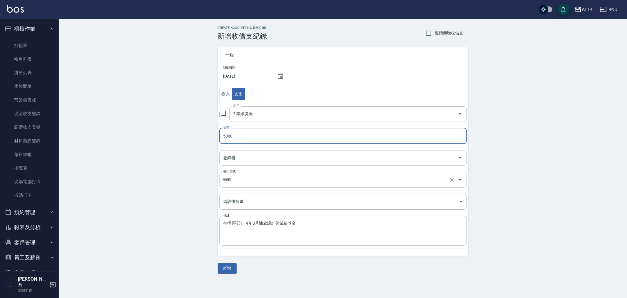
type input "5000"
click at [253, 180] on input "轉帳" at bounding box center [335, 179] width 226 height 10
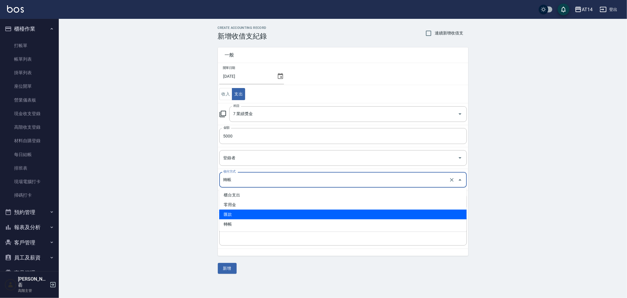
click at [252, 216] on li "匯款" at bounding box center [343, 214] width 248 height 10
type input "匯款"
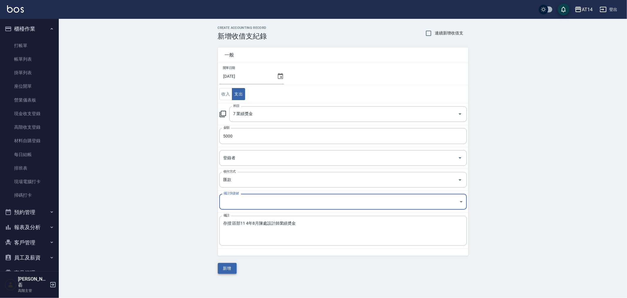
click at [225, 268] on button "新增" at bounding box center [227, 268] width 19 height 11
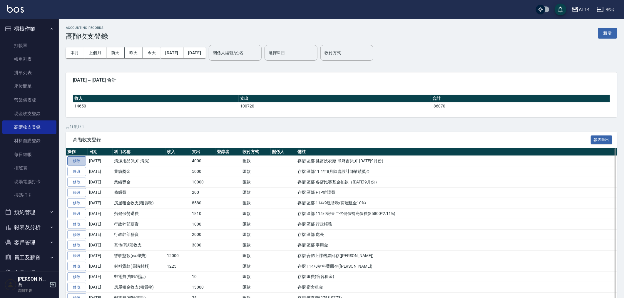
click at [76, 160] on link "修改" at bounding box center [76, 160] width 19 height 9
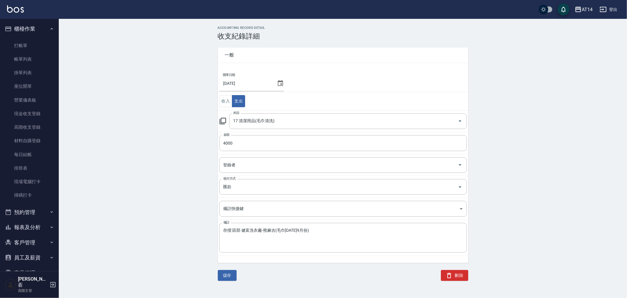
click at [277, 82] on icon at bounding box center [280, 83] width 7 height 7
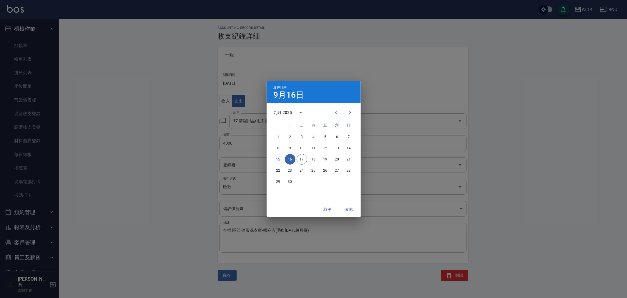
click at [278, 158] on button "15" at bounding box center [278, 159] width 11 height 11
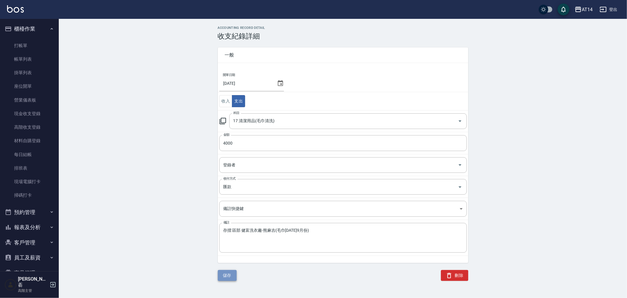
click at [229, 275] on button "儲存" at bounding box center [227, 275] width 19 height 11
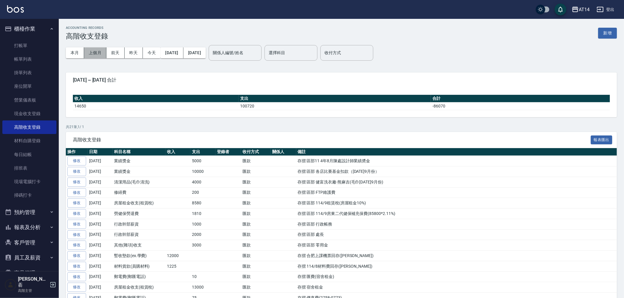
drag, startPoint x: 89, startPoint y: 51, endPoint x: 91, endPoint y: 55, distance: 4.4
click at [89, 51] on button "上個月" at bounding box center [95, 52] width 22 height 11
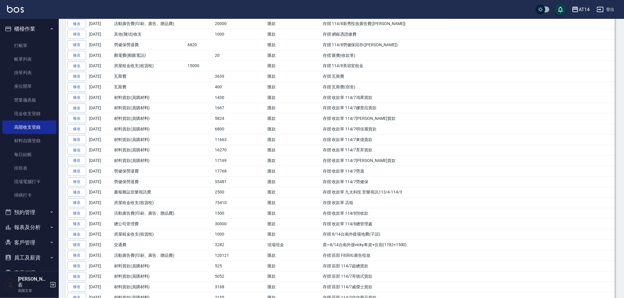
scroll to position [229, 0]
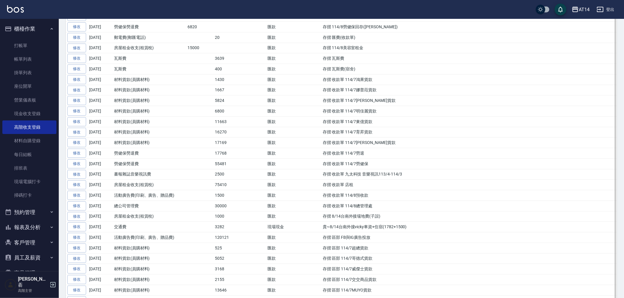
click at [322, 239] on td "存摺 區部 FB與IG廣告投放" at bounding box center [469, 237] width 296 height 11
drag, startPoint x: 334, startPoint y: 239, endPoint x: 353, endPoint y: 242, distance: 19.6
click at [342, 241] on td "存摺 區部 FB與IG廣告投放" at bounding box center [469, 237] width 296 height 11
drag, startPoint x: 353, startPoint y: 242, endPoint x: 374, endPoint y: 242, distance: 20.9
click at [368, 242] on td "存摺 區部 FB與IG廣告投放" at bounding box center [469, 237] width 296 height 11
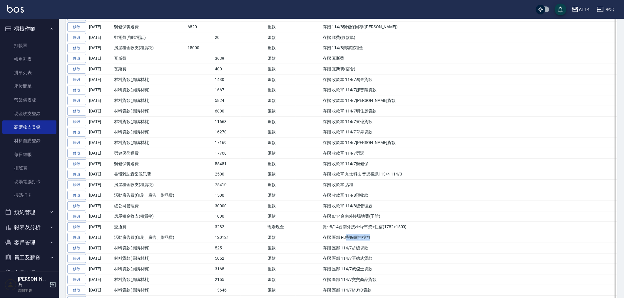
click at [374, 242] on td "存摺 區部 FB與IG廣告投放" at bounding box center [469, 237] width 296 height 11
click at [322, 239] on td "存摺 區部 FB與IG廣告投放" at bounding box center [469, 237] width 296 height 11
drag, startPoint x: 346, startPoint y: 241, endPoint x: 344, endPoint y: 243, distance: 3.0
click at [344, 243] on td "存摺 區部 FB與IG廣告投放" at bounding box center [469, 237] width 296 height 11
click at [323, 239] on td "存摺 區部 FB與IG廣告投放" at bounding box center [469, 237] width 296 height 11
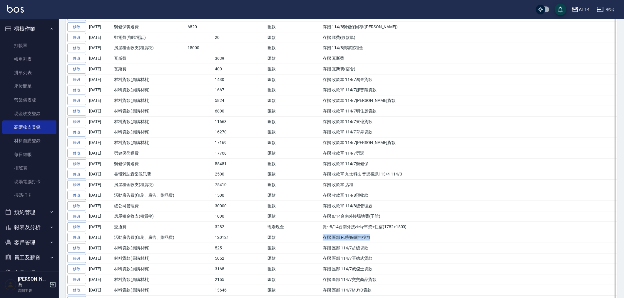
drag, startPoint x: 323, startPoint y: 239, endPoint x: 370, endPoint y: 241, distance: 46.8
click at [370, 241] on td "存摺 區部 FB與IG廣告投放" at bounding box center [469, 237] width 296 height 11
copy td "存摺 區部 FB與IG廣告投放"
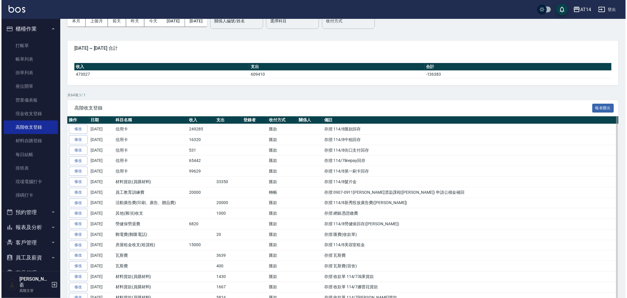
scroll to position [0, 0]
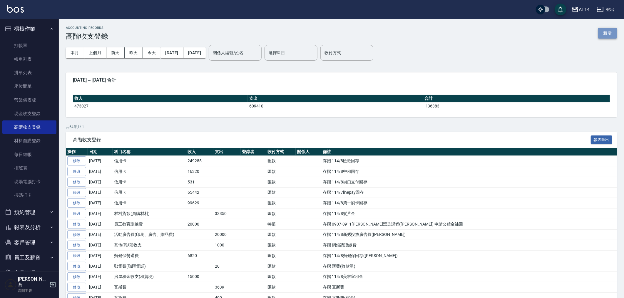
click at [608, 31] on button "新增" at bounding box center [608, 33] width 19 height 11
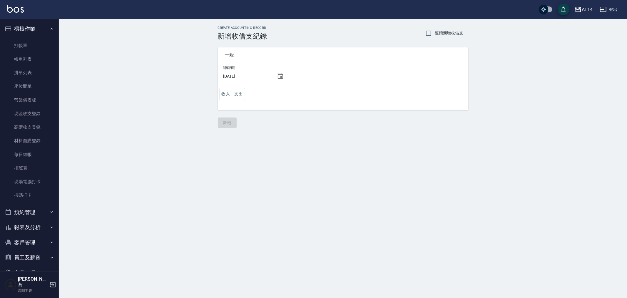
click at [277, 75] on icon at bounding box center [280, 76] width 7 height 7
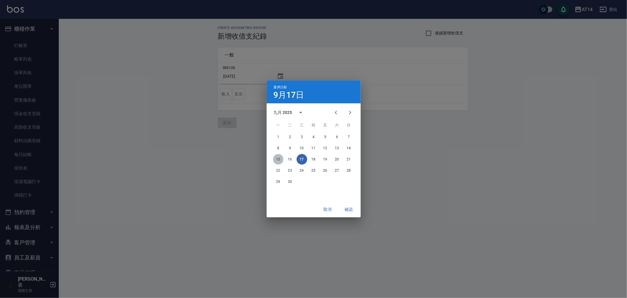
click at [280, 157] on button "15" at bounding box center [278, 159] width 11 height 11
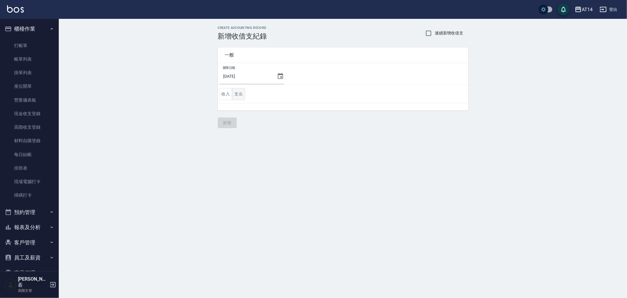
click at [240, 92] on button "支出" at bounding box center [238, 94] width 13 height 12
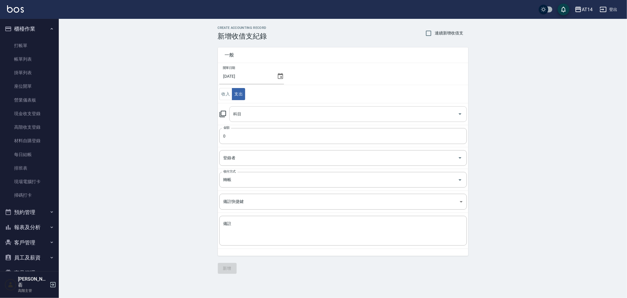
click at [249, 117] on input "科目" at bounding box center [344, 114] width 224 height 10
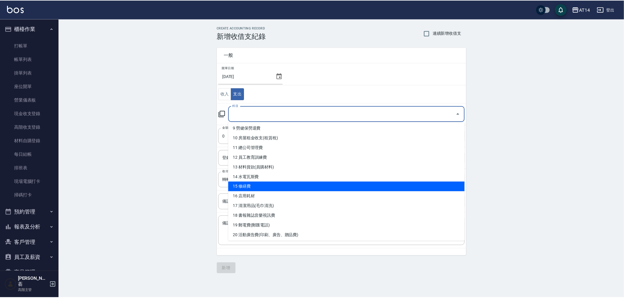
scroll to position [98, 0]
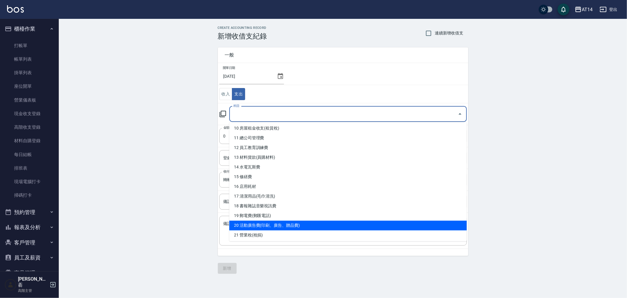
drag, startPoint x: 283, startPoint y: 209, endPoint x: 287, endPoint y: 227, distance: 18.6
click at [287, 227] on ul "0 售貨費用 1 營業收入 2 產品販賣 3 行政幹部薪資 4 設計師薪資 5 助理薪資 6 員工借支 7 業績獎金 8 伙食費 9 勞健保勞退費 10 房屋…" at bounding box center [348, 181] width 238 height 119
click at [289, 227] on li "20 活動廣告費(印刷、廣告、贈品費)" at bounding box center [348, 225] width 238 height 10
type input "20 活動廣告費(印刷、廣告、贈品費)"
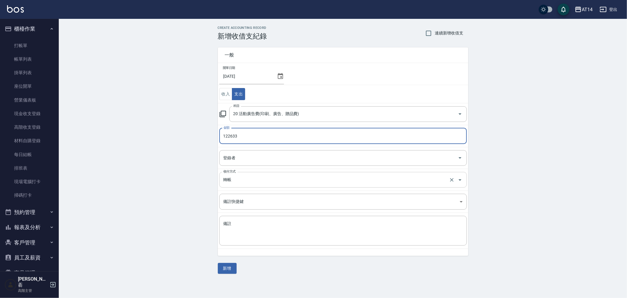
type input "122633"
click at [243, 180] on input "轉帳" at bounding box center [335, 179] width 226 height 10
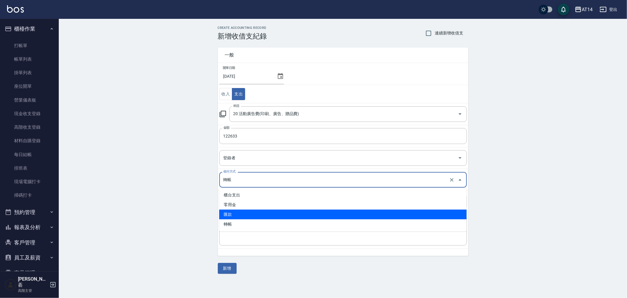
click at [246, 214] on li "匯款" at bounding box center [343, 214] width 248 height 10
type input "匯款"
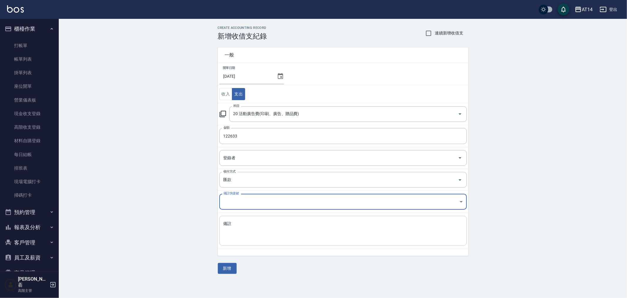
click at [245, 225] on textarea "備註" at bounding box center [343, 231] width 239 height 20
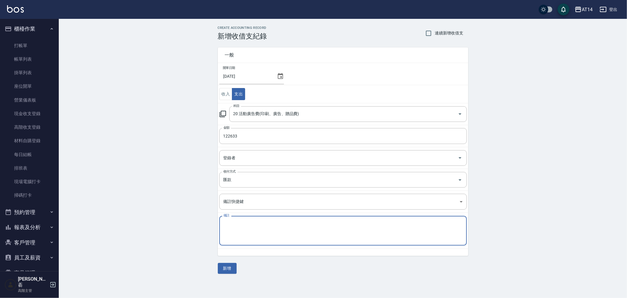
paste textarea "存摺 區部 FB與IG廣告投放"
type textarea "存摺 區部 FB與IG廣告投放"
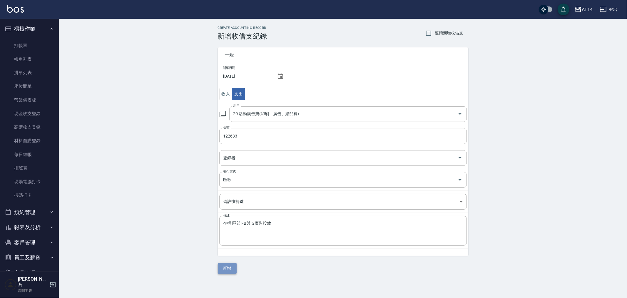
click at [226, 269] on button "新增" at bounding box center [227, 268] width 19 height 11
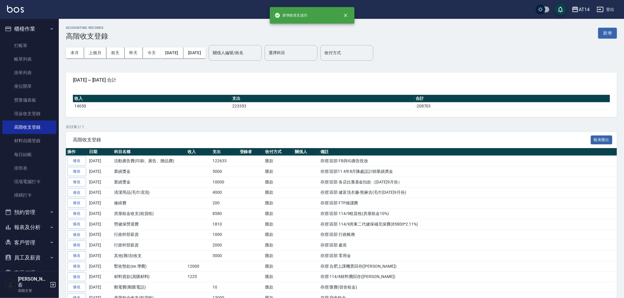
drag, startPoint x: 98, startPoint y: 52, endPoint x: 159, endPoint y: 93, distance: 73.4
click at [98, 52] on button "上個月" at bounding box center [95, 52] width 22 height 11
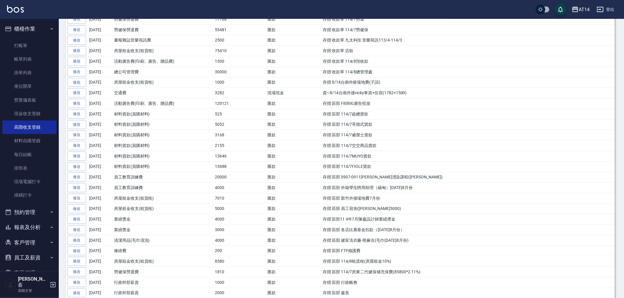
scroll to position [392, 0]
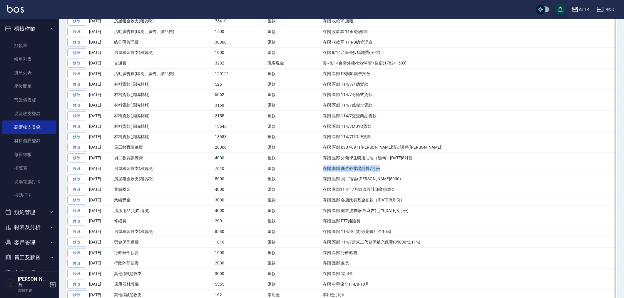
drag, startPoint x: 323, startPoint y: 170, endPoint x: 384, endPoint y: 171, distance: 61.5
click at [384, 171] on td "存摺 區部 新竹外接場地費7月份" at bounding box center [469, 168] width 296 height 11
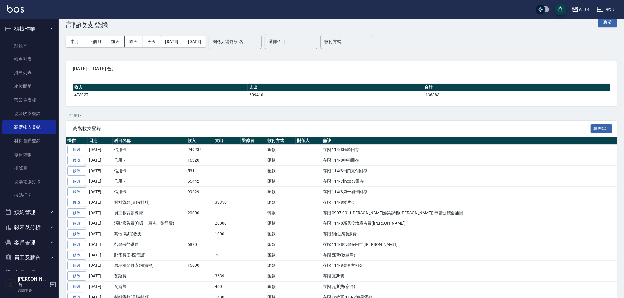
scroll to position [0, 0]
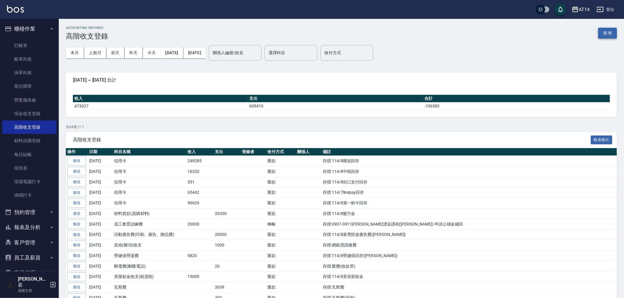
click at [608, 31] on button "新增" at bounding box center [608, 33] width 19 height 11
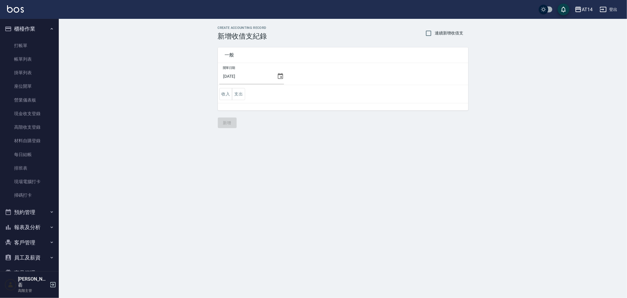
click at [280, 76] on icon at bounding box center [280, 76] width 5 height 6
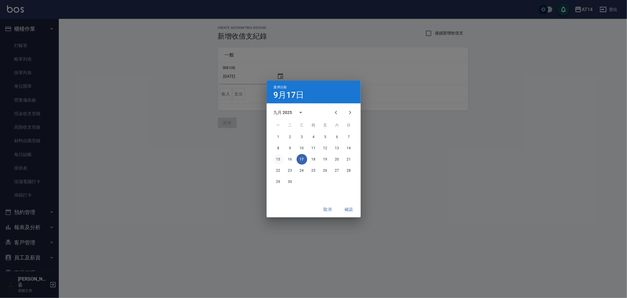
click at [278, 158] on button "15" at bounding box center [278, 159] width 11 height 11
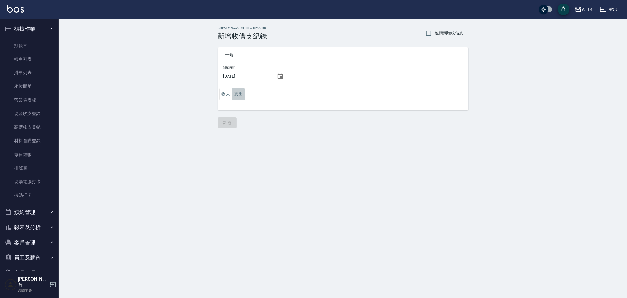
click at [239, 93] on button "支出" at bounding box center [238, 94] width 13 height 12
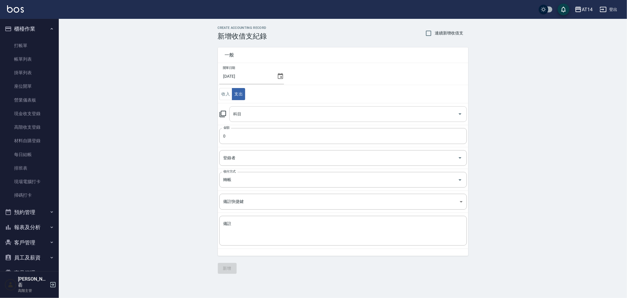
click at [250, 115] on input "科目" at bounding box center [344, 114] width 224 height 10
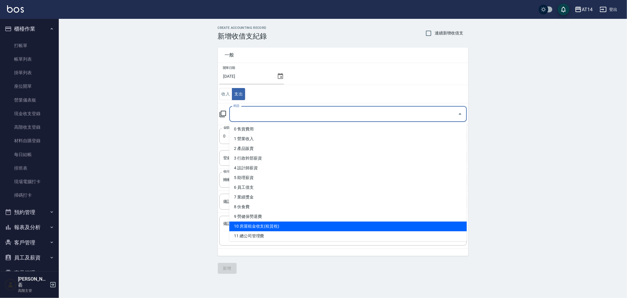
click at [289, 225] on li "10 房屋租金收支(租賃稅)" at bounding box center [348, 226] width 238 height 10
type input "10 房屋租金收支(租賃稅)"
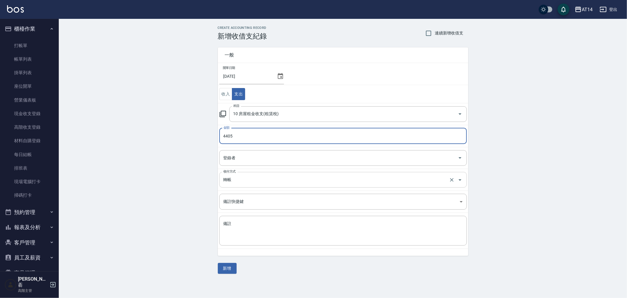
type input "4405"
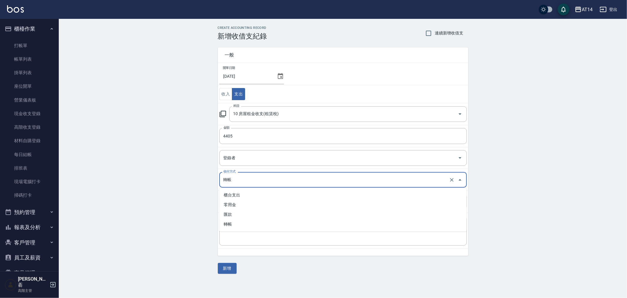
click at [242, 183] on input "轉帳" at bounding box center [335, 179] width 226 height 10
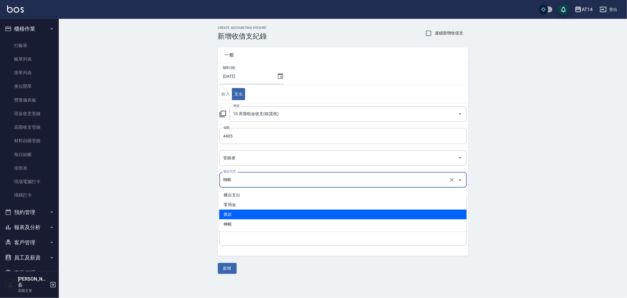
click at [245, 215] on li "匯款" at bounding box center [343, 214] width 248 height 10
type input "匯款"
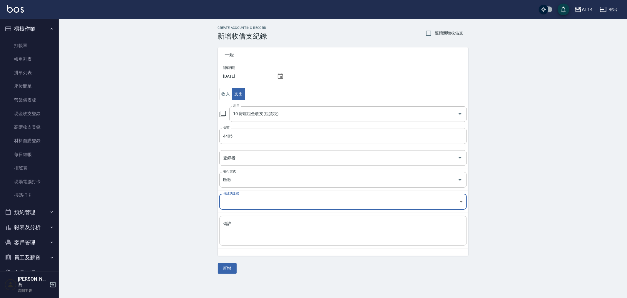
click at [243, 222] on textarea "備註" at bounding box center [343, 231] width 239 height 20
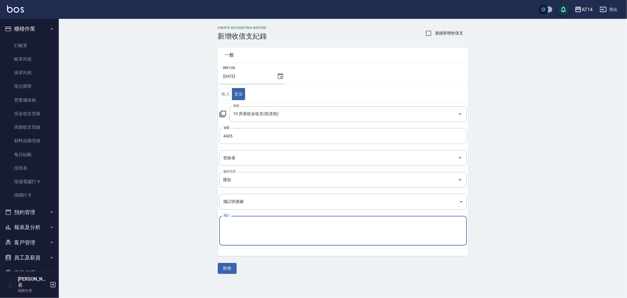
paste textarea "存摺 區部 新竹外接場地費7月份"
click at [274, 225] on textarea "存摺 區部 新竹外接場地費7月份" at bounding box center [343, 231] width 239 height 20
type textarea "存摺 區部 新竹外接場地費8月份"
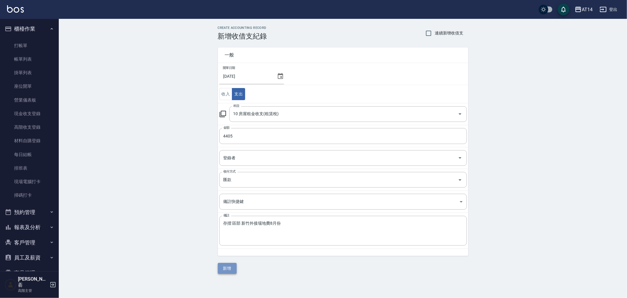
click at [224, 268] on button "新增" at bounding box center [227, 268] width 19 height 11
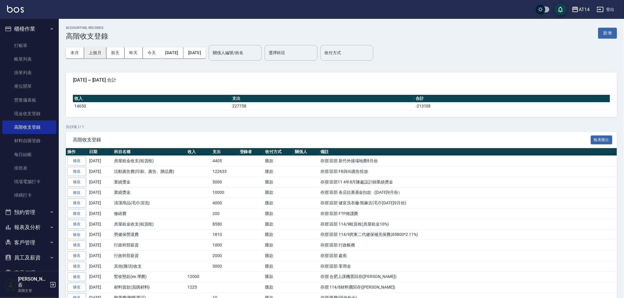
click at [92, 51] on button "上個月" at bounding box center [95, 52] width 22 height 11
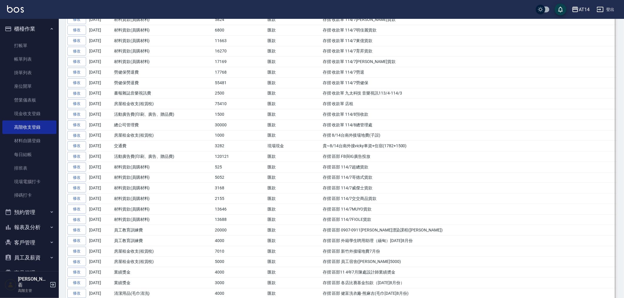
scroll to position [327, 0]
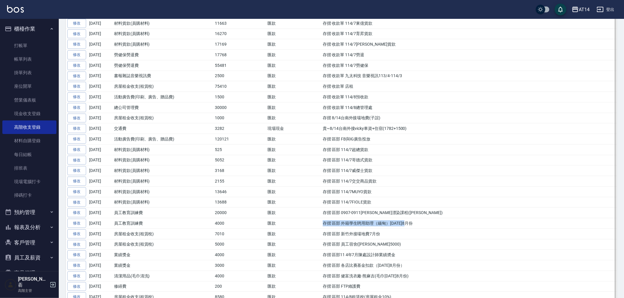
drag, startPoint x: 323, startPoint y: 226, endPoint x: 414, endPoint y: 225, distance: 90.6
click at [414, 225] on td "存摺 區部 外籍學生聘用助理（緬甸）[DATE]8月份" at bounding box center [469, 223] width 296 height 11
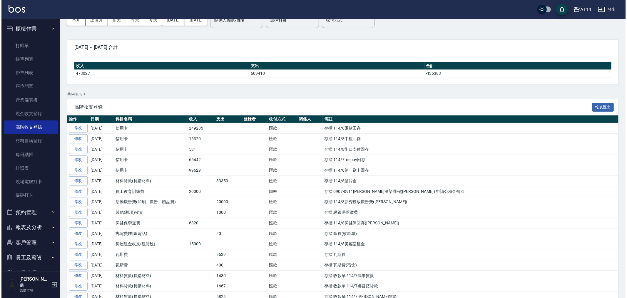
scroll to position [0, 0]
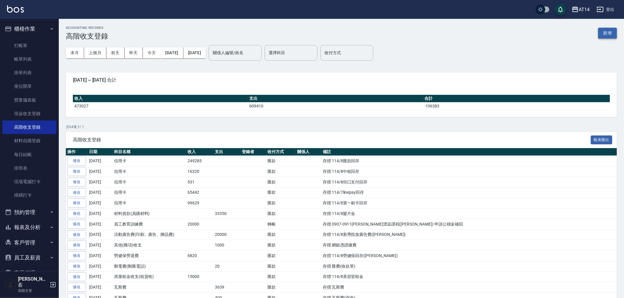
click at [610, 33] on button "新增" at bounding box center [608, 33] width 19 height 11
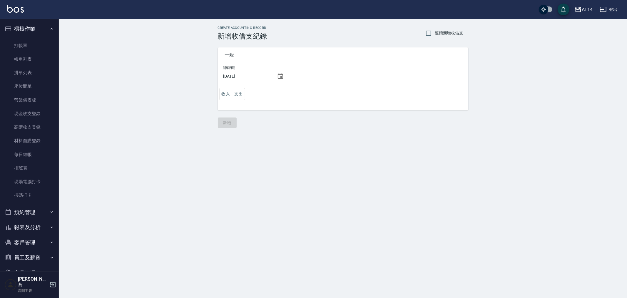
click at [278, 74] on icon at bounding box center [280, 76] width 5 height 6
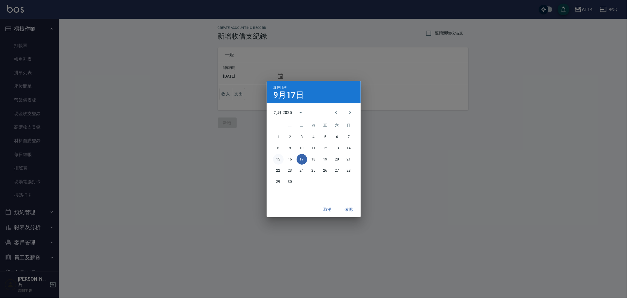
click at [276, 158] on button "15" at bounding box center [278, 159] width 11 height 11
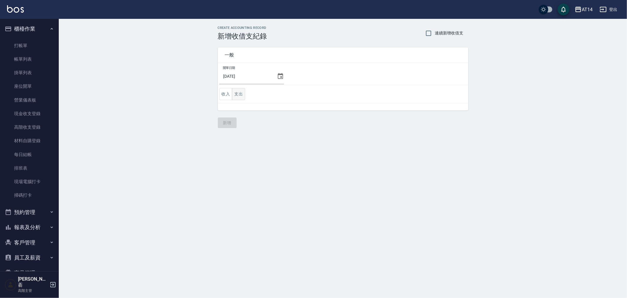
click at [236, 94] on button "支出" at bounding box center [238, 94] width 13 height 12
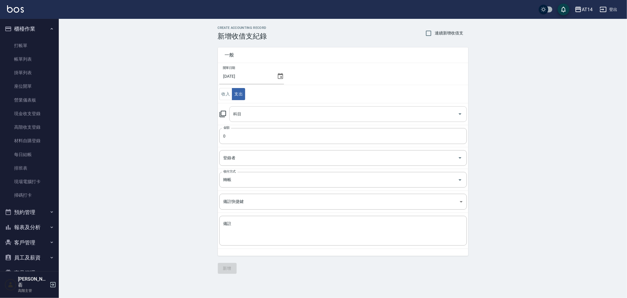
click at [261, 115] on input "科目" at bounding box center [344, 114] width 224 height 10
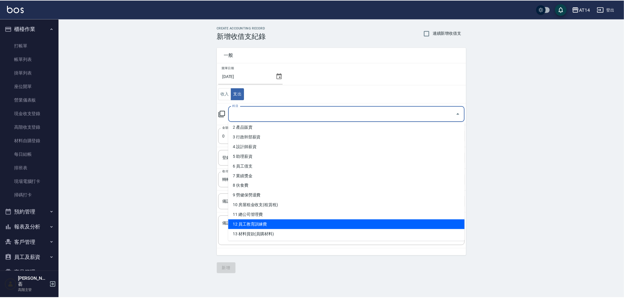
scroll to position [33, 0]
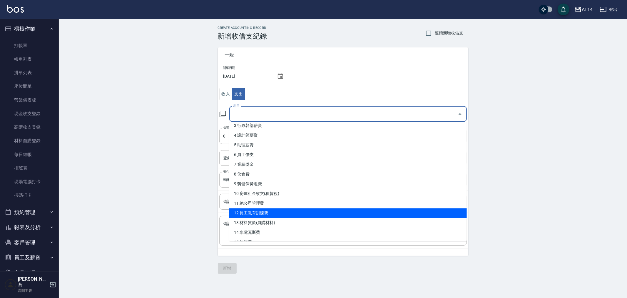
click at [287, 214] on li "12 員工教育訓練費" at bounding box center [348, 213] width 238 height 10
type input "12 員工教育訓練費"
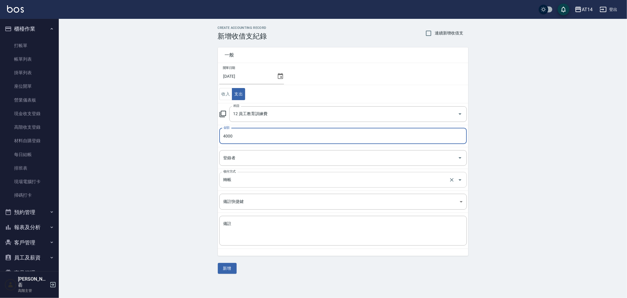
type input "4000"
click at [238, 180] on input "轉帳" at bounding box center [335, 179] width 226 height 10
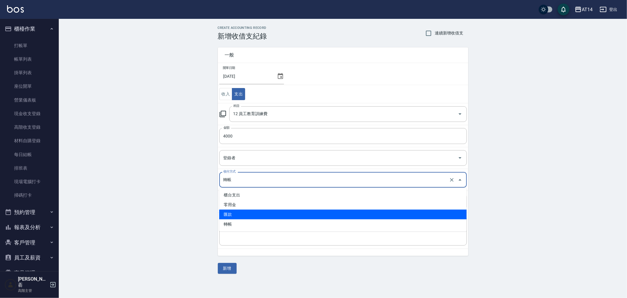
click at [246, 215] on li "匯款" at bounding box center [343, 214] width 248 height 10
type input "匯款"
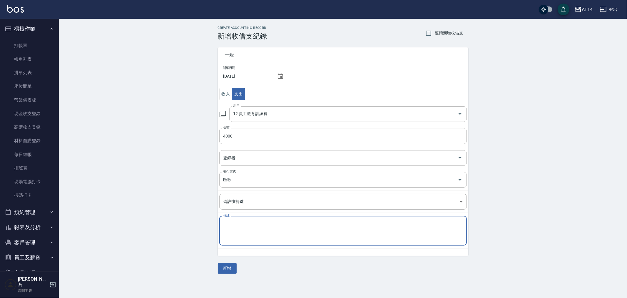
click at [244, 228] on textarea "備註" at bounding box center [343, 231] width 239 height 20
paste textarea "存摺 區部 外籍學生聘用助理（緬甸）[DATE]8月份"
click at [304, 223] on textarea "存摺 區部 外籍學生聘用助理（緬甸）[DATE]8月份" at bounding box center [343, 231] width 239 height 20
type textarea "存摺 區部 外籍學生聘用助理（緬甸）[DATE]9月份"
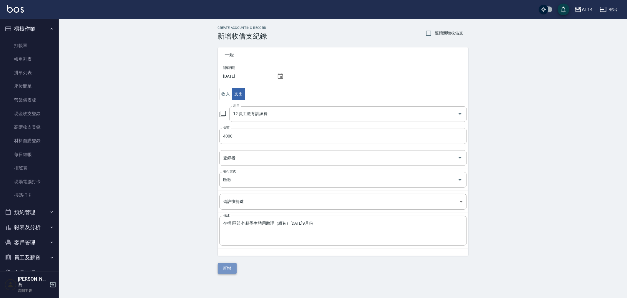
click at [234, 269] on button "新增" at bounding box center [227, 268] width 19 height 11
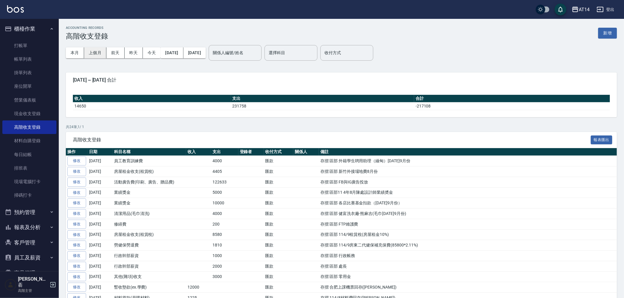
click at [96, 50] on button "上個月" at bounding box center [95, 52] width 22 height 11
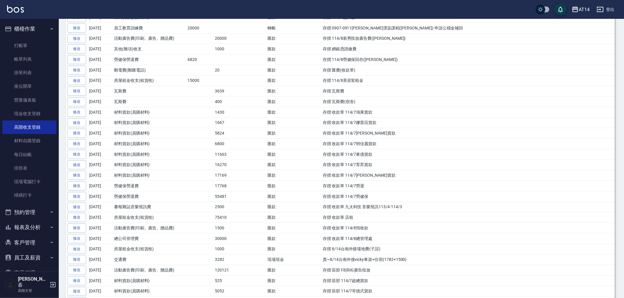
scroll to position [294, 0]
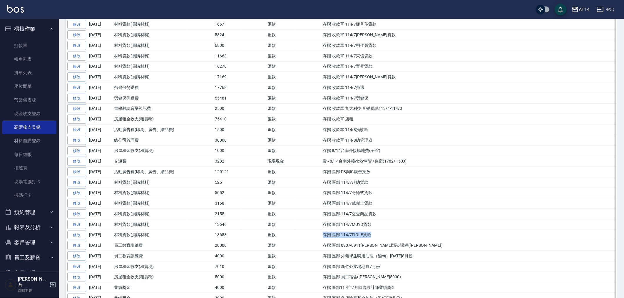
drag, startPoint x: 325, startPoint y: 237, endPoint x: 374, endPoint y: 237, distance: 48.5
click at [374, 237] on td "存摺 區部 114/7FIOLE貨款" at bounding box center [469, 234] width 296 height 11
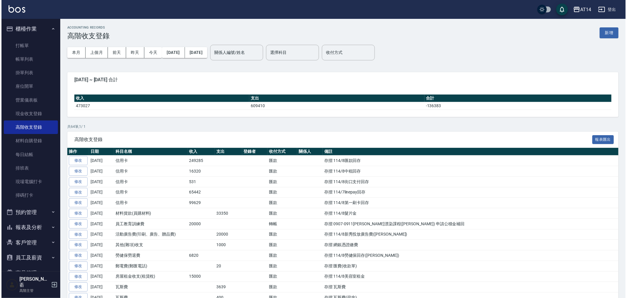
scroll to position [0, 0]
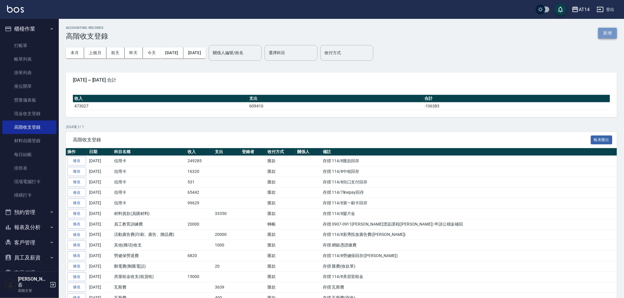
click at [606, 33] on button "新增" at bounding box center [608, 33] width 19 height 11
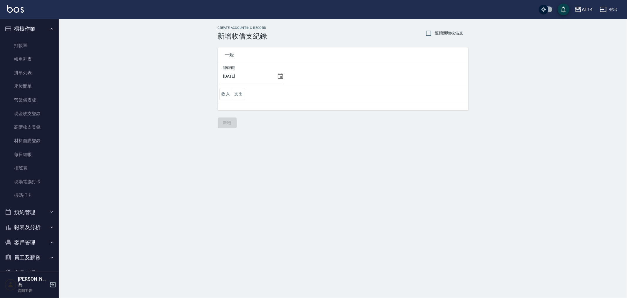
click at [279, 74] on icon at bounding box center [280, 76] width 5 height 6
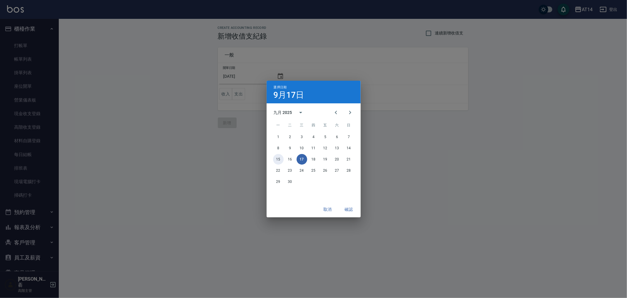
drag, startPoint x: 277, startPoint y: 157, endPoint x: 272, endPoint y: 148, distance: 11.1
click at [277, 157] on button "15" at bounding box center [278, 159] width 11 height 11
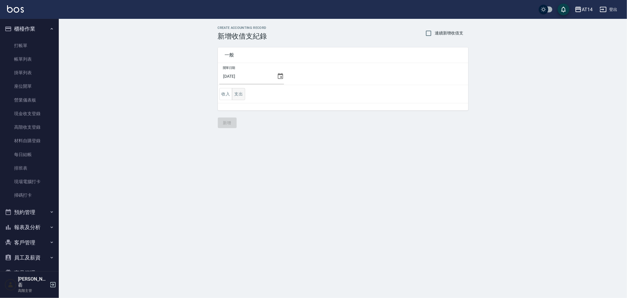
click at [237, 90] on button "支出" at bounding box center [238, 94] width 13 height 12
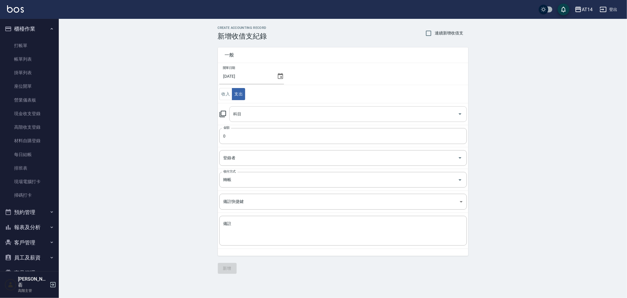
click at [258, 117] on input "科目" at bounding box center [344, 114] width 224 height 10
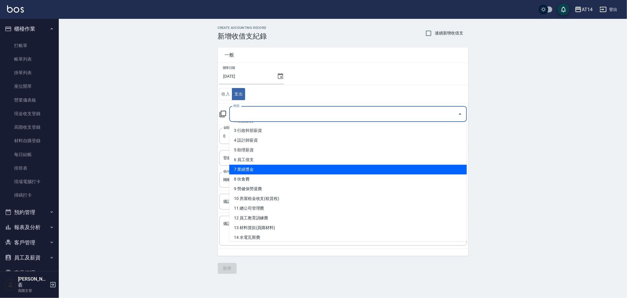
scroll to position [65, 0]
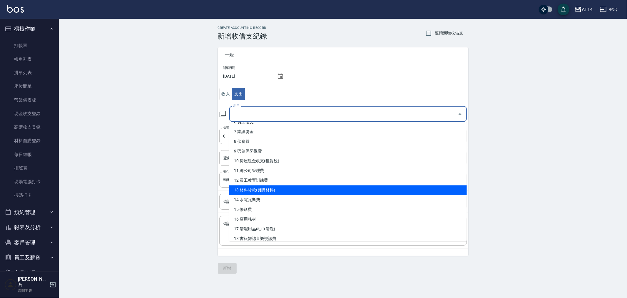
click at [292, 190] on li "13 材料貨款(員購材料)" at bounding box center [348, 190] width 238 height 10
type input "13 材料貨款(員購材料)"
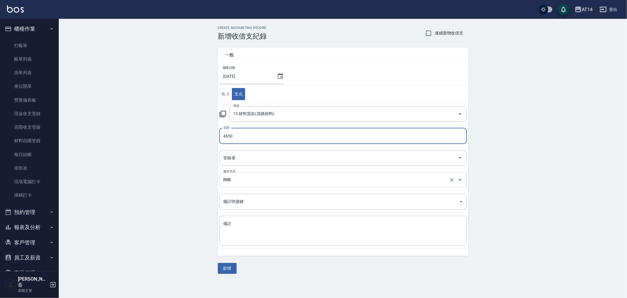
type input "4650"
click at [238, 181] on input "轉帳" at bounding box center [335, 179] width 226 height 10
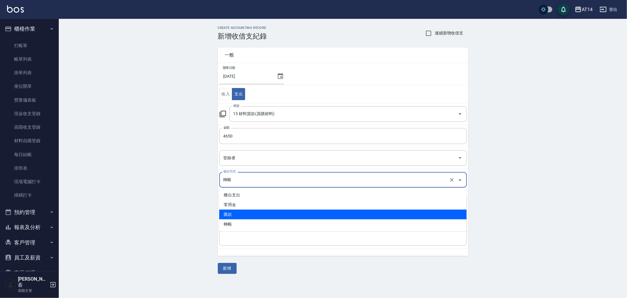
click at [244, 216] on li "匯款" at bounding box center [343, 214] width 248 height 10
type input "匯款"
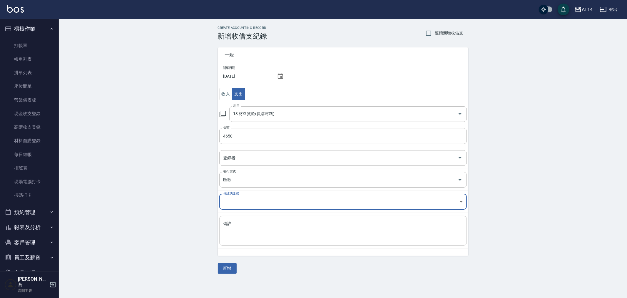
click at [240, 228] on textarea "備註" at bounding box center [343, 231] width 239 height 20
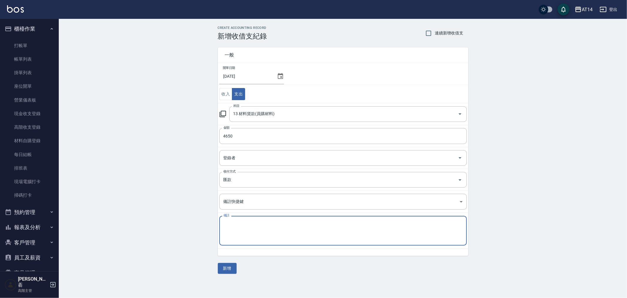
paste textarea "存摺 區部 114/7FIOLE貨款"
click at [253, 224] on textarea "存摺 區部 114/7FIOLE貨款" at bounding box center [343, 231] width 239 height 20
type textarea "存摺 區部 114/8FIOLE貨款"
click at [226, 268] on button "新增" at bounding box center [227, 268] width 19 height 11
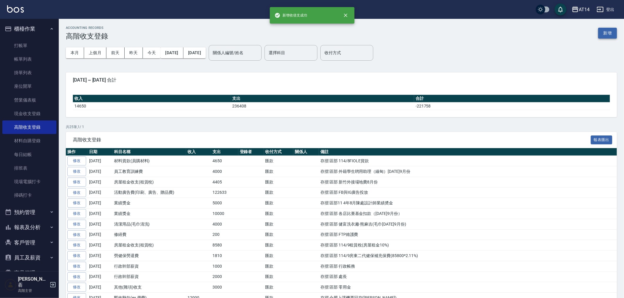
click at [609, 32] on button "新增" at bounding box center [608, 33] width 19 height 11
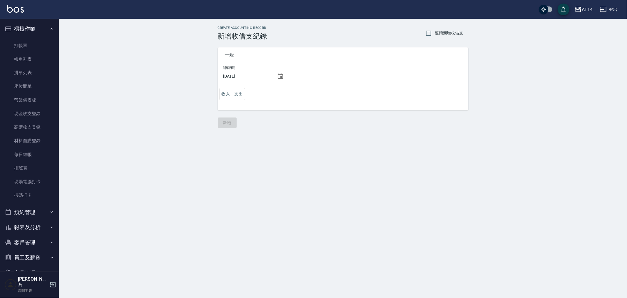
click at [277, 76] on icon at bounding box center [280, 76] width 7 height 7
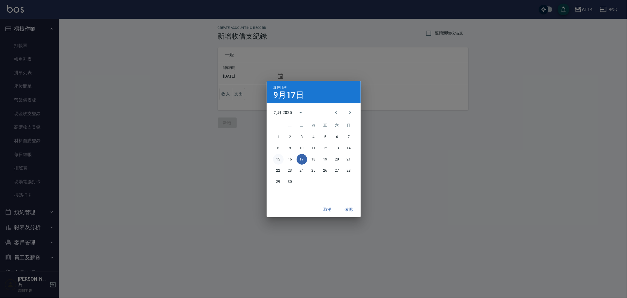
click at [278, 158] on button "15" at bounding box center [278, 159] width 11 height 11
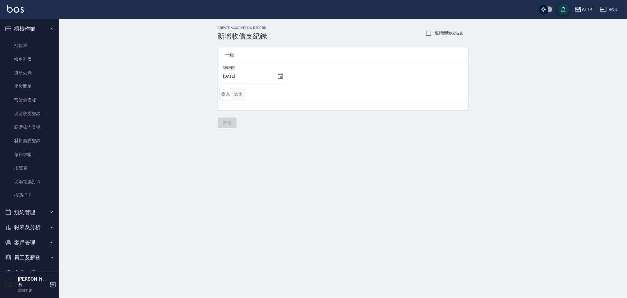
click at [236, 90] on button "支出" at bounding box center [238, 94] width 13 height 12
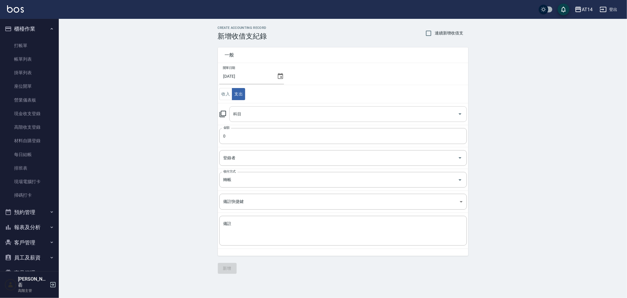
click at [261, 116] on input "科目" at bounding box center [344, 114] width 224 height 10
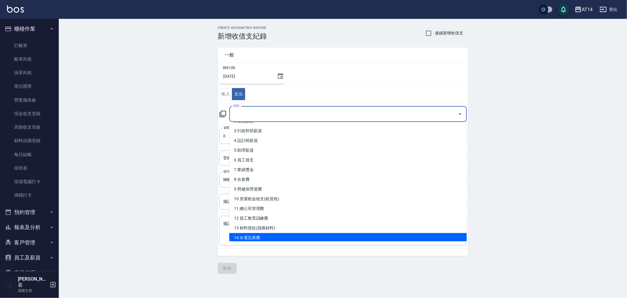
scroll to position [65, 0]
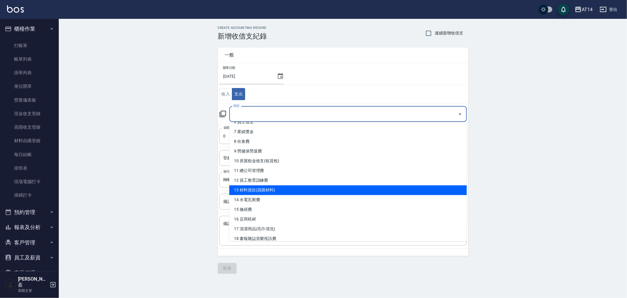
click at [305, 191] on li "13 材料貨款(員購材料)" at bounding box center [348, 190] width 238 height 10
type input "13 材料貨款(員購材料)"
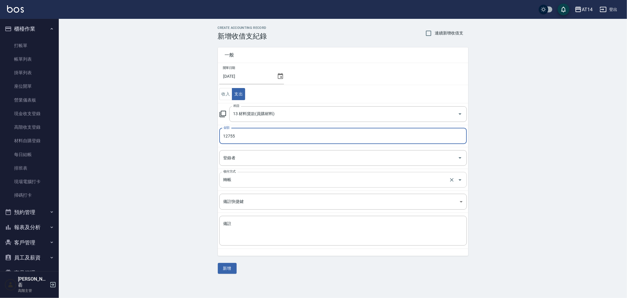
type input "12755"
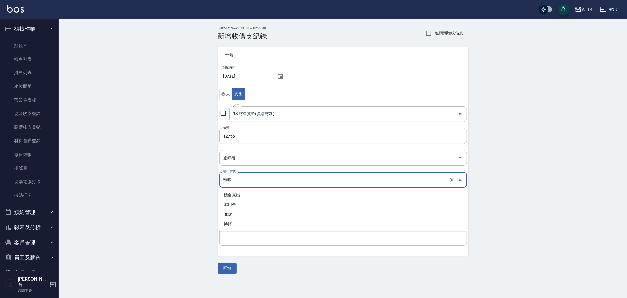
click at [247, 183] on input "轉帳" at bounding box center [335, 179] width 226 height 10
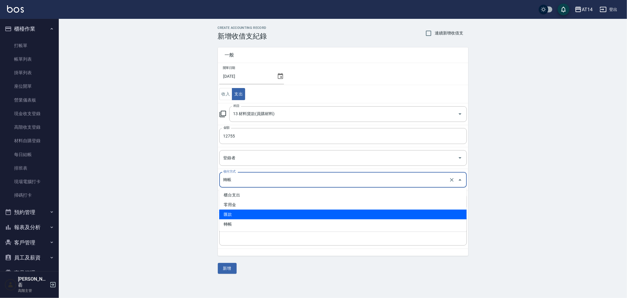
click at [247, 216] on li "匯款" at bounding box center [343, 214] width 248 height 10
type input "匯款"
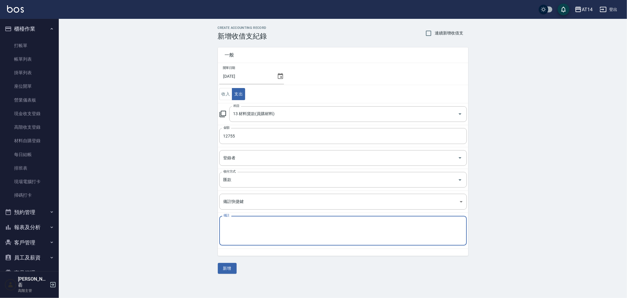
click at [247, 229] on textarea "備註" at bounding box center [343, 231] width 239 height 20
paste textarea "存摺 區部 114/7FIOLE貨款"
click at [263, 224] on textarea "存摺 區部 114/7FIOLE貨款" at bounding box center [343, 231] width 239 height 20
type textarea "存摺 區部 114/7MUYO貨款"
click at [231, 268] on button "新增" at bounding box center [227, 268] width 19 height 11
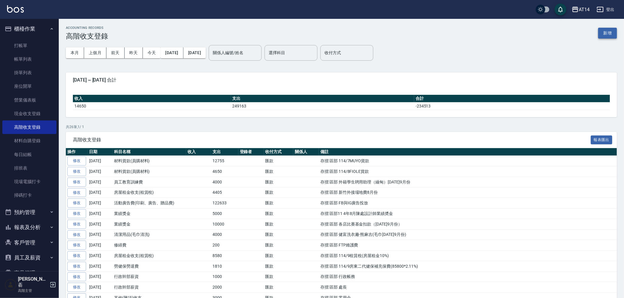
click at [605, 33] on button "新增" at bounding box center [608, 33] width 19 height 11
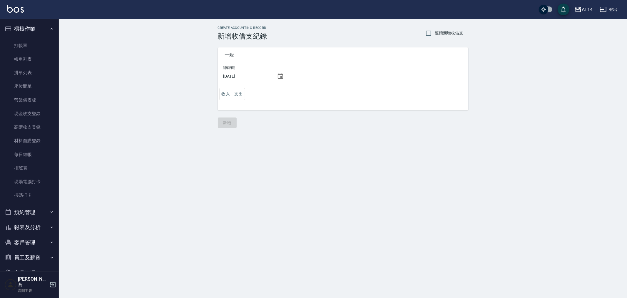
click at [279, 73] on icon at bounding box center [280, 76] width 7 height 7
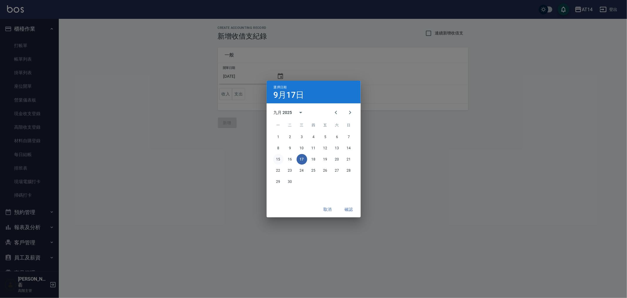
click at [278, 157] on button "15" at bounding box center [278, 159] width 11 height 11
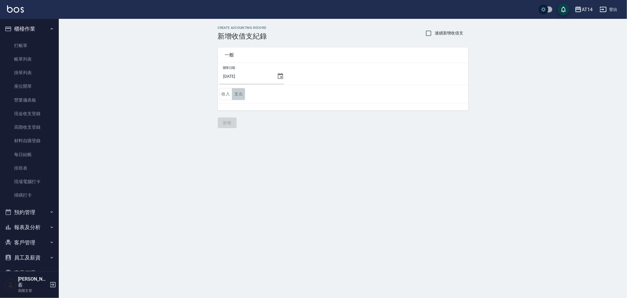
click at [238, 94] on button "支出" at bounding box center [238, 94] width 13 height 12
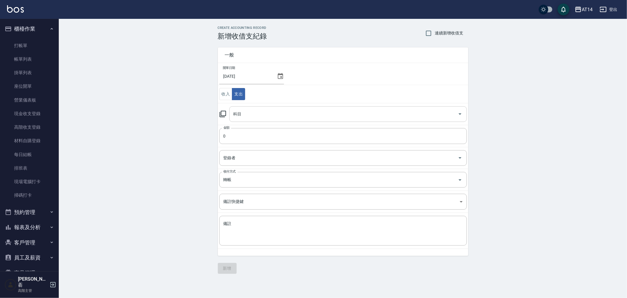
click at [251, 118] on input "科目" at bounding box center [344, 114] width 224 height 10
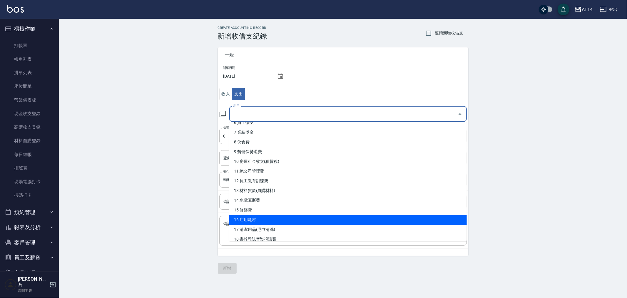
scroll to position [65, 0]
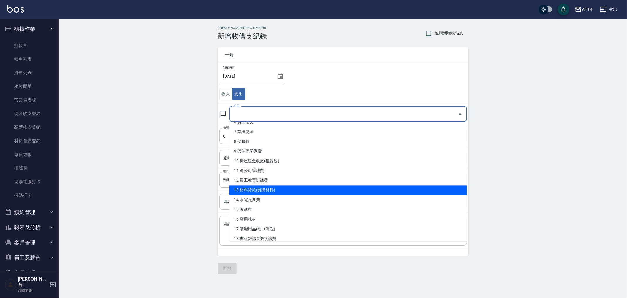
click at [284, 191] on li "13 材料貨款(員購材料)" at bounding box center [348, 190] width 238 height 10
type input "13 材料貨款(員購材料)"
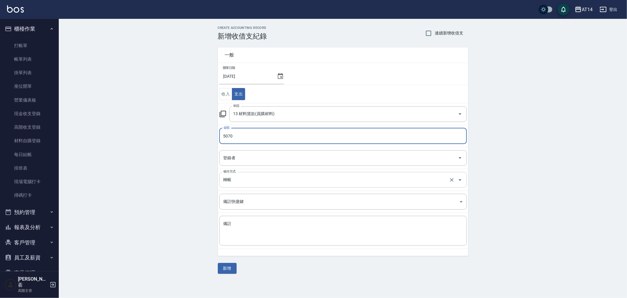
type input "5070"
click at [239, 180] on input "轉帳" at bounding box center [335, 179] width 226 height 10
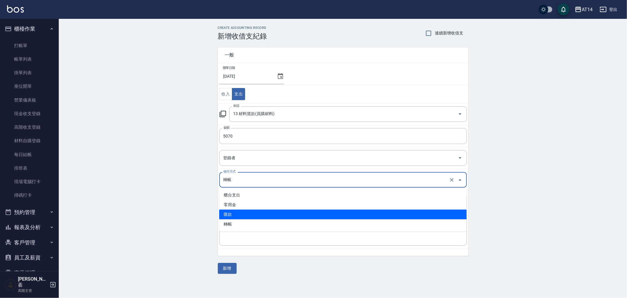
click at [237, 213] on li "匯款" at bounding box center [343, 214] width 248 height 10
type input "匯款"
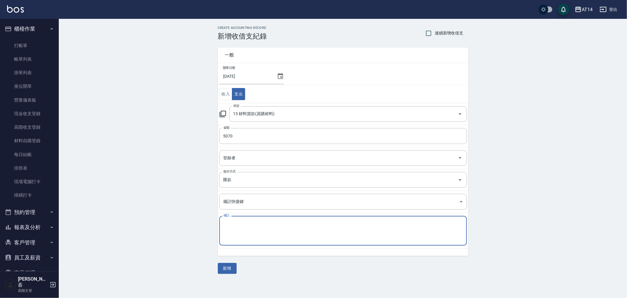
click at [232, 229] on textarea "備註" at bounding box center [343, 231] width 239 height 20
paste textarea "存摺 區部 114/7FIOLE貨款"
click at [263, 224] on textarea "存摺 區部 114/7FIOLE貨款" at bounding box center [343, 231] width 239 height 20
click at [269, 225] on textarea "存摺 區部 114/7珀藍 貨款" at bounding box center [343, 231] width 239 height 20
click at [275, 222] on textarea "存摺 區部 114/7珀藍" at bounding box center [343, 231] width 239 height 20
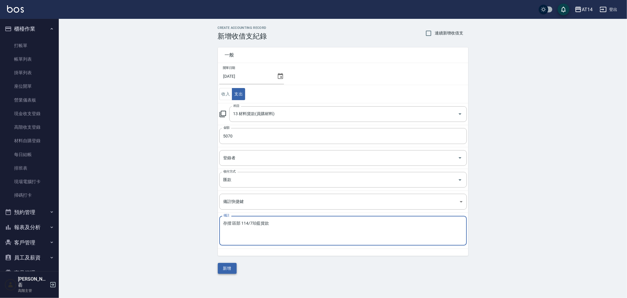
type textarea "存摺 區部 114/7珀藍貨款"
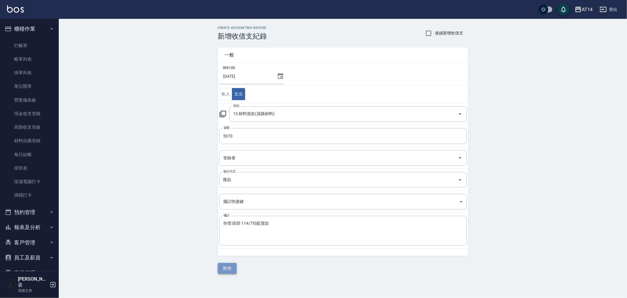
click at [230, 269] on button "新增" at bounding box center [227, 268] width 19 height 11
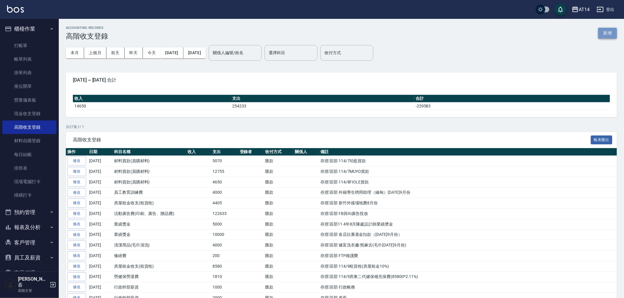
click at [607, 31] on button "新增" at bounding box center [608, 33] width 19 height 11
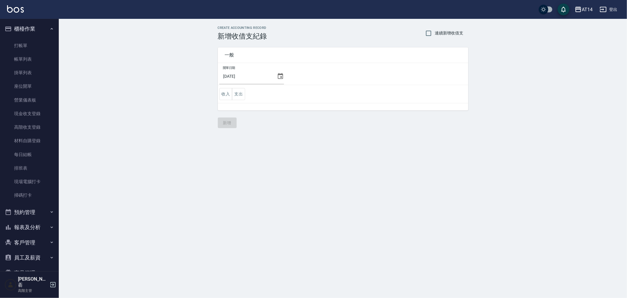
click at [279, 74] on icon at bounding box center [280, 76] width 5 height 6
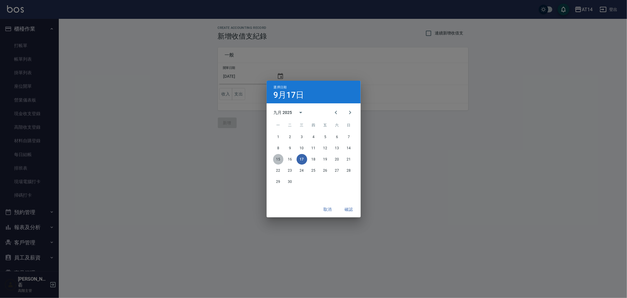
click at [277, 159] on button "15" at bounding box center [278, 159] width 11 height 11
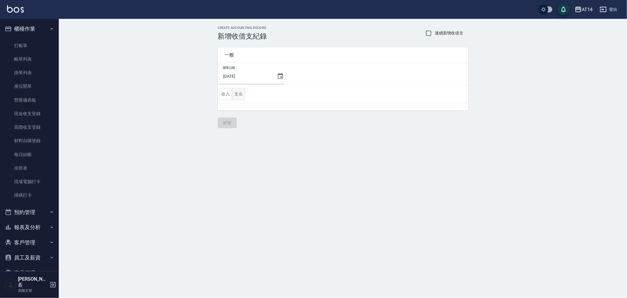
click at [240, 93] on button "支出" at bounding box center [238, 94] width 13 height 12
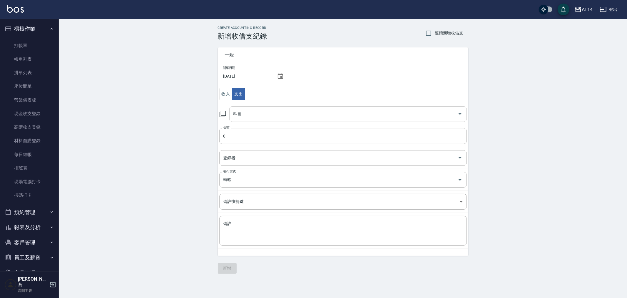
click at [254, 115] on input "科目" at bounding box center [344, 114] width 224 height 10
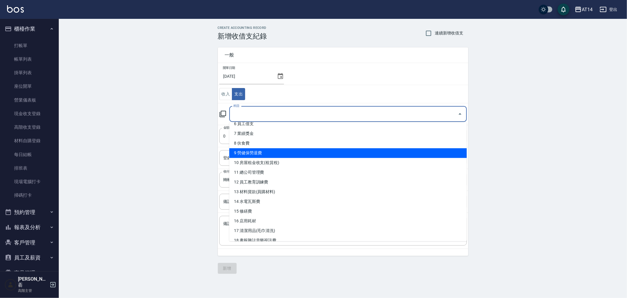
scroll to position [65, 0]
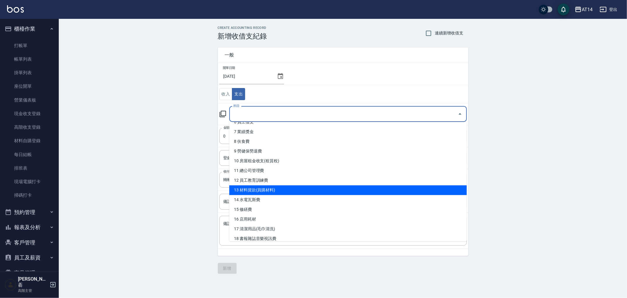
click at [284, 189] on li "13 材料貨款(員購材料)" at bounding box center [348, 190] width 238 height 10
type input "13 材料貨款(員購材料)"
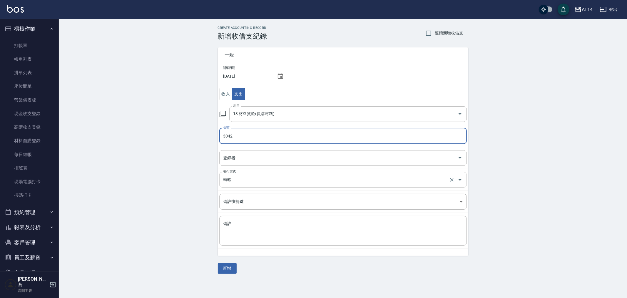
type input "3042"
click at [257, 181] on input "轉帳" at bounding box center [335, 179] width 226 height 10
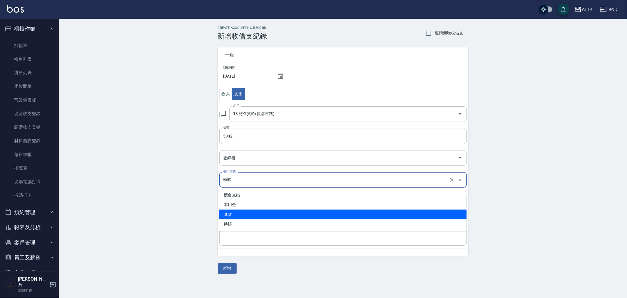
click at [257, 209] on li "匯款" at bounding box center [343, 214] width 248 height 10
type input "匯款"
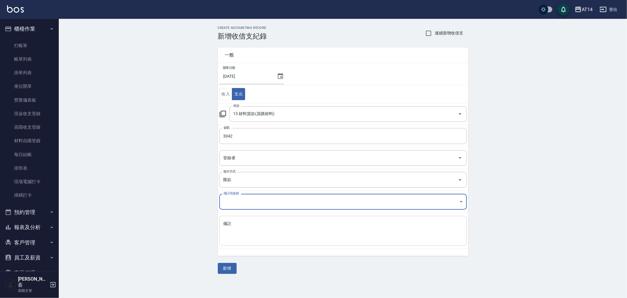
click at [250, 221] on textarea "備註" at bounding box center [343, 231] width 239 height 20
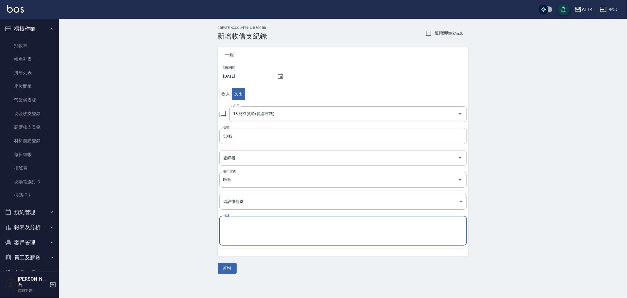
paste textarea "存摺 區部 114/7FIOLE貨款"
click at [263, 222] on textarea "存摺 區部 114/7FIOLE貨款" at bounding box center [343, 231] width 239 height 20
type textarea "存摺 區部 114/7威傑士貨款"
click at [226, 264] on button "新增" at bounding box center [227, 268] width 19 height 11
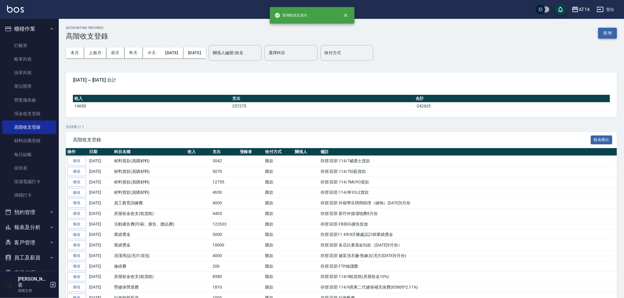
click at [609, 30] on button "新增" at bounding box center [608, 33] width 19 height 11
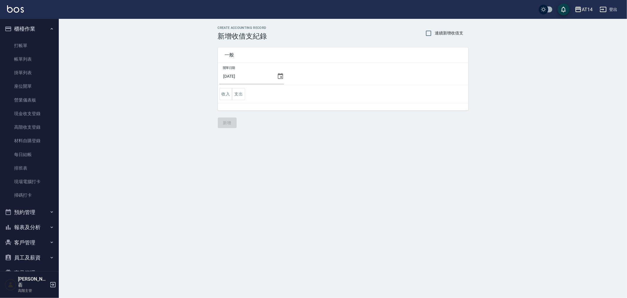
drag, startPoint x: 140, startPoint y: 203, endPoint x: 156, endPoint y: 189, distance: 21.7
click at [140, 203] on div "CREATE ACCOUNTING RECORD 新增收借支紀錄 連續新增收借支 一般 開單日期 [DATE] 收入 支出 新增" at bounding box center [313, 149] width 627 height 298
click at [279, 74] on icon at bounding box center [280, 76] width 5 height 6
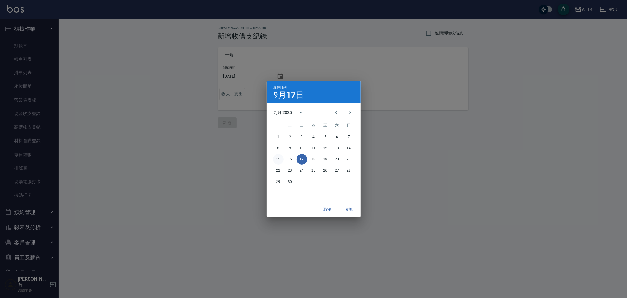
click at [278, 158] on button "15" at bounding box center [278, 159] width 11 height 11
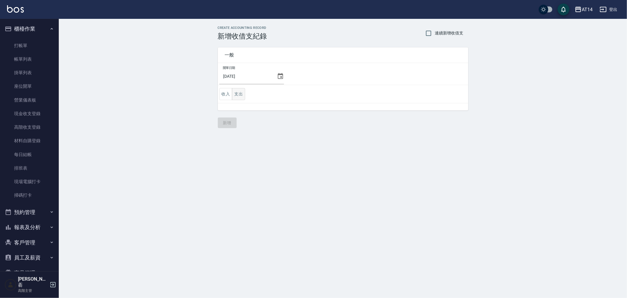
click at [237, 92] on button "支出" at bounding box center [238, 94] width 13 height 12
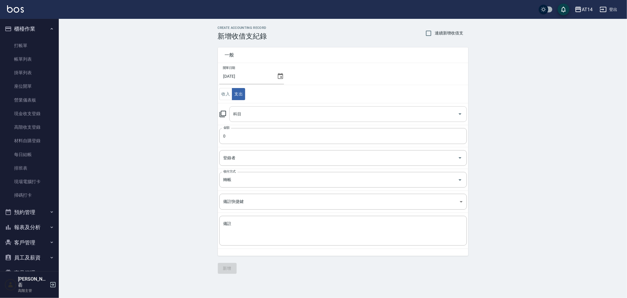
click at [251, 116] on input "科目" at bounding box center [344, 114] width 224 height 10
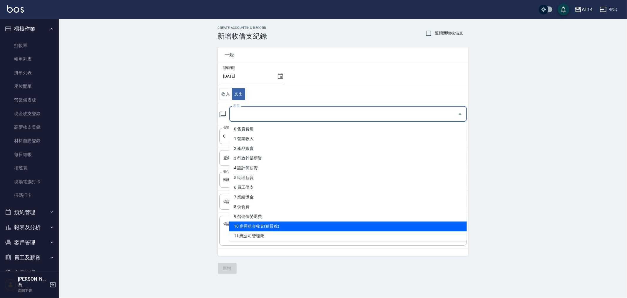
scroll to position [33, 0]
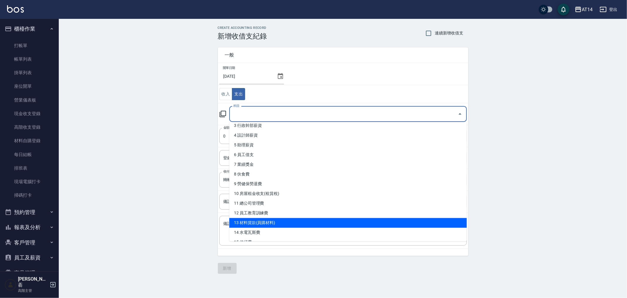
click at [280, 221] on li "13 材料貨款(員購材料)" at bounding box center [348, 223] width 238 height 10
type input "13 材料貨款(員購材料)"
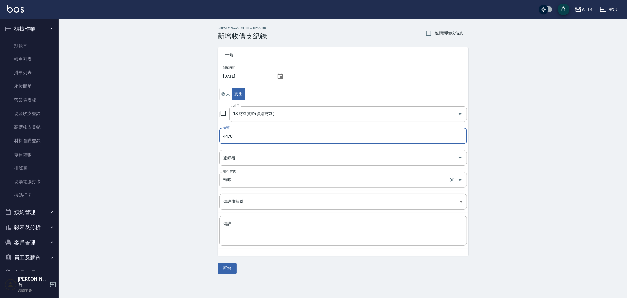
type input "4470"
click at [243, 180] on input "轉帳" at bounding box center [335, 179] width 226 height 10
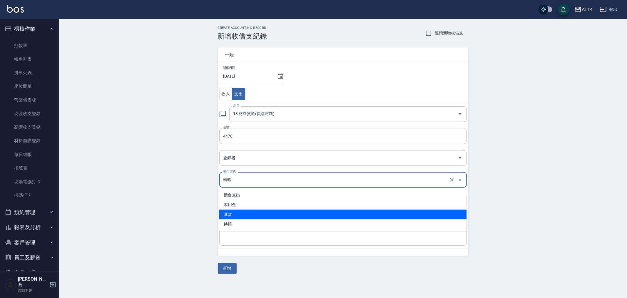
click at [245, 213] on li "匯款" at bounding box center [343, 214] width 248 height 10
type input "匯款"
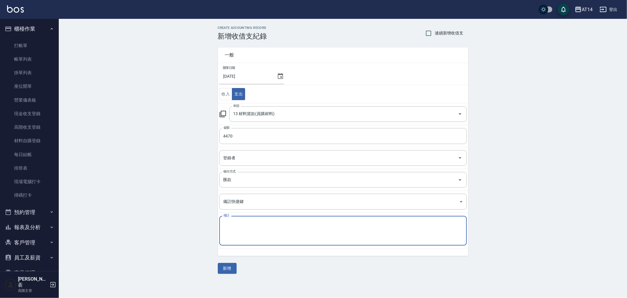
click at [244, 226] on textarea "備註" at bounding box center [343, 231] width 239 height 20
paste textarea "PS旗艦的區部款項 髮片金已經付過囉!!"
type textarea "PS旗艦的區部款項 髮片金已經付過囉!!"
drag, startPoint x: 223, startPoint y: 224, endPoint x: 316, endPoint y: 222, distance: 93.6
click at [316, 222] on textarea "PS旗艦的區部款項 髮片金已經付過囉!!" at bounding box center [343, 231] width 239 height 20
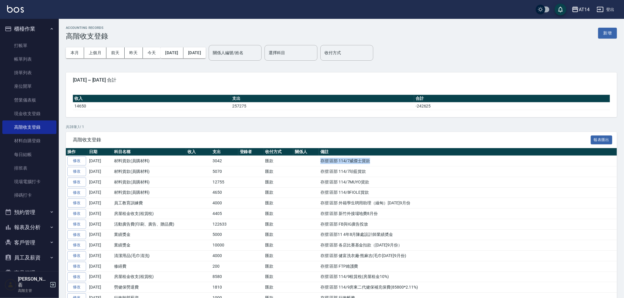
drag, startPoint x: 322, startPoint y: 161, endPoint x: 372, endPoint y: 161, distance: 50.3
click at [372, 161] on td "存摺 區部 114/7威傑士貨款" at bounding box center [468, 161] width 298 height 11
click at [609, 33] on button "新增" at bounding box center [608, 33] width 19 height 11
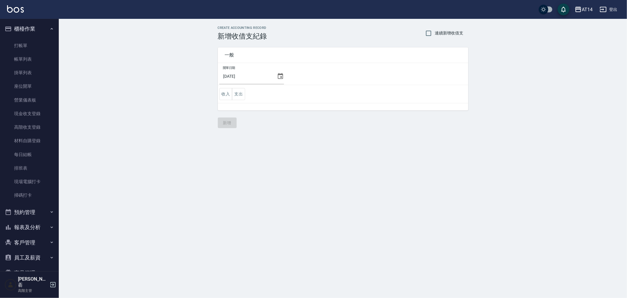
click at [279, 76] on icon at bounding box center [280, 76] width 7 height 7
click at [278, 74] on icon at bounding box center [280, 76] width 5 height 6
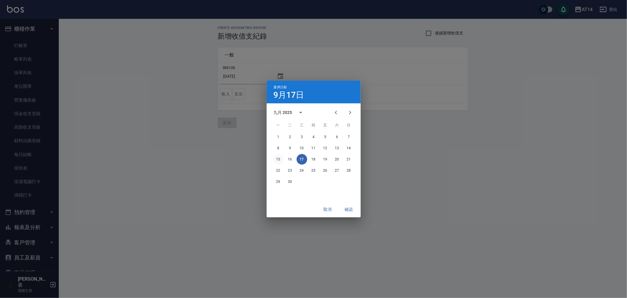
click at [279, 159] on button "15" at bounding box center [278, 159] width 11 height 11
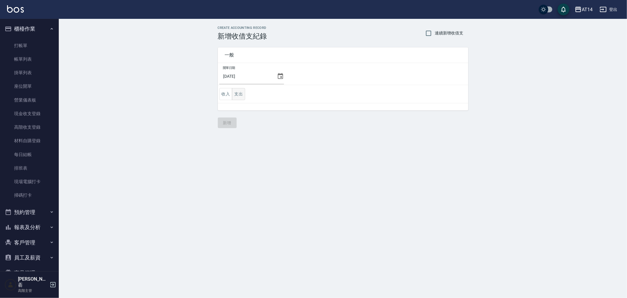
click at [241, 94] on button "支出" at bounding box center [238, 94] width 13 height 12
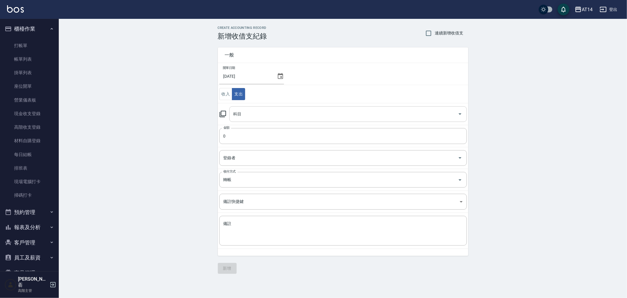
click at [257, 117] on input "科目" at bounding box center [344, 114] width 224 height 10
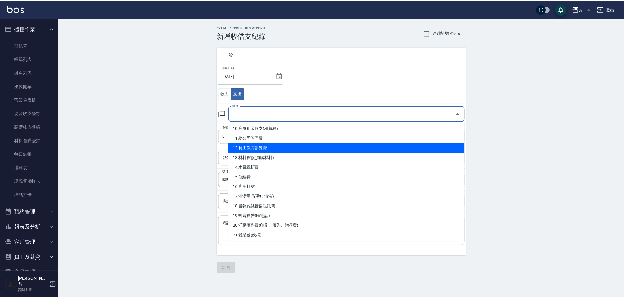
scroll to position [98, 0]
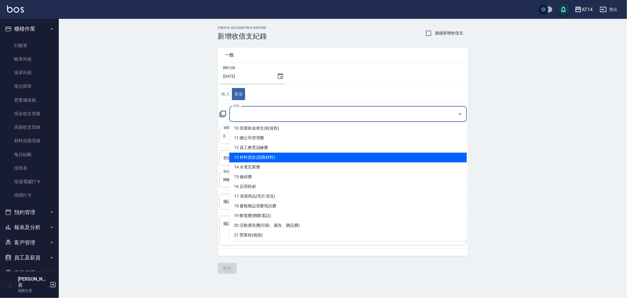
click at [280, 153] on li "13 材料貨款(員購材料)" at bounding box center [348, 157] width 238 height 10
type input "13 材料貨款(員購材料)"
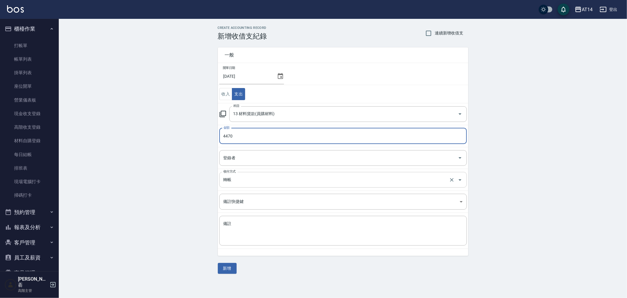
type input "4470"
click at [275, 181] on input "轉帳" at bounding box center [335, 179] width 226 height 10
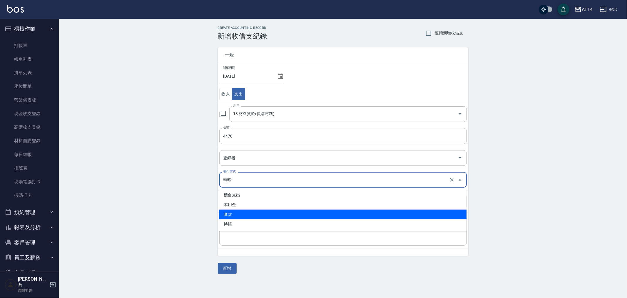
click at [268, 214] on li "匯款" at bounding box center [343, 214] width 248 height 10
type input "匯款"
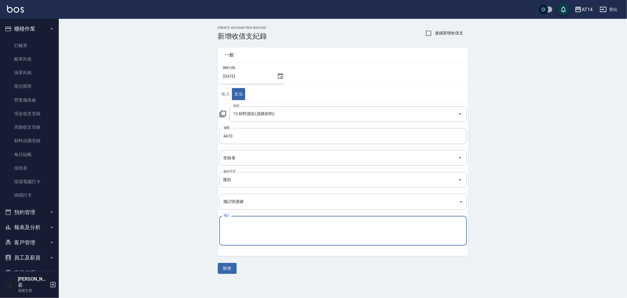
click at [260, 231] on textarea "備註" at bounding box center [343, 231] width 239 height 20
paste textarea "存摺 區部 114/7威傑士貨款"
click at [265, 224] on textarea "存摺 區部 114/7威傑士貨款" at bounding box center [343, 231] width 239 height 20
type textarea "存摺 區部 114/7交交商品貨款"
click at [230, 265] on button "新增" at bounding box center [227, 268] width 19 height 11
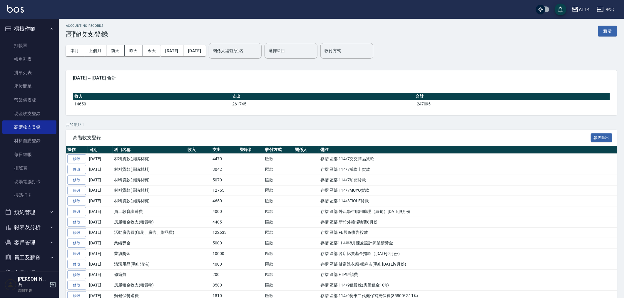
scroll to position [65, 0]
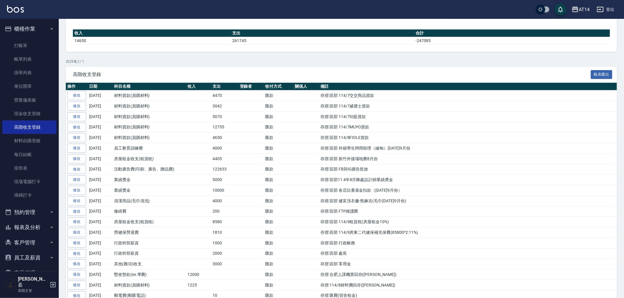
click at [339, 60] on p "共 29 筆, 1 / 1" at bounding box center [341, 61] width 551 height 5
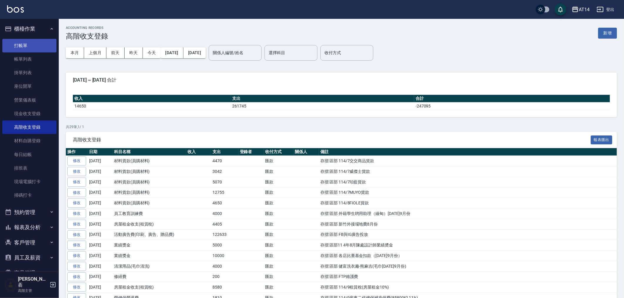
click at [21, 44] on link "打帳單" at bounding box center [29, 46] width 54 height 14
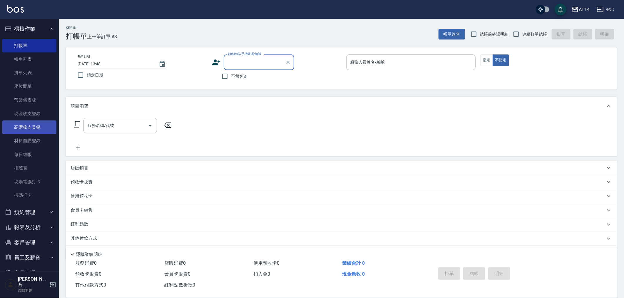
click at [26, 127] on link "高階收支登錄" at bounding box center [29, 127] width 54 height 14
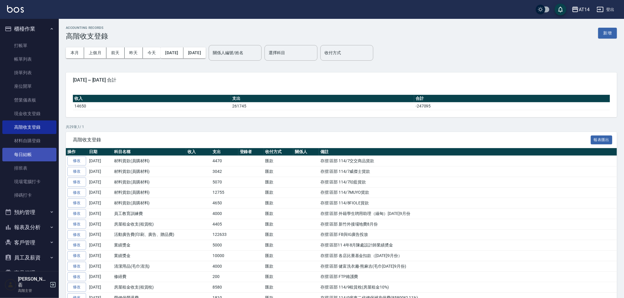
click at [26, 154] on link "每日結帳" at bounding box center [29, 155] width 54 height 14
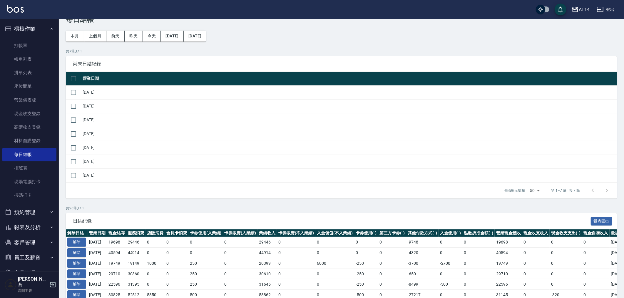
scroll to position [33, 0]
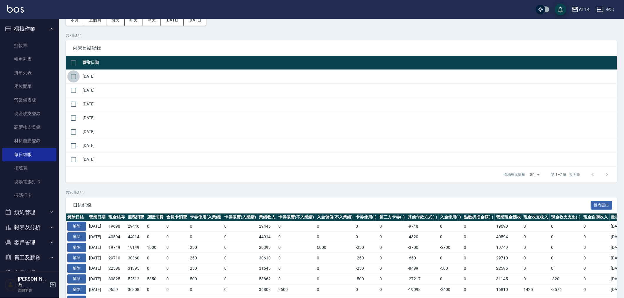
click at [74, 76] on input "checkbox" at bounding box center [73, 76] width 12 height 12
checkbox input "true"
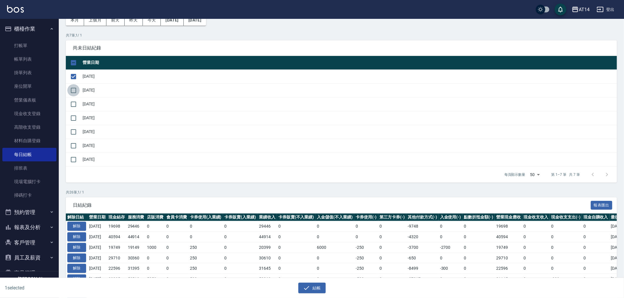
click at [74, 91] on input "checkbox" at bounding box center [73, 90] width 12 height 12
checkbox input "true"
click at [72, 105] on input "checkbox" at bounding box center [73, 104] width 12 height 12
checkbox input "true"
click at [72, 115] on input "checkbox" at bounding box center [73, 118] width 12 height 12
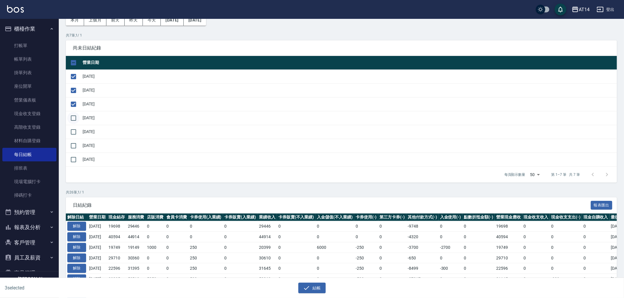
checkbox input "true"
click at [74, 131] on input "checkbox" at bounding box center [73, 132] width 12 height 12
checkbox input "true"
click at [74, 144] on input "checkbox" at bounding box center [73, 145] width 12 height 12
checkbox input "true"
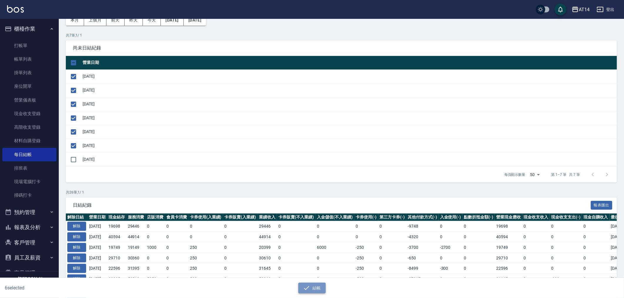
click at [318, 287] on button "結帳" at bounding box center [312, 287] width 27 height 11
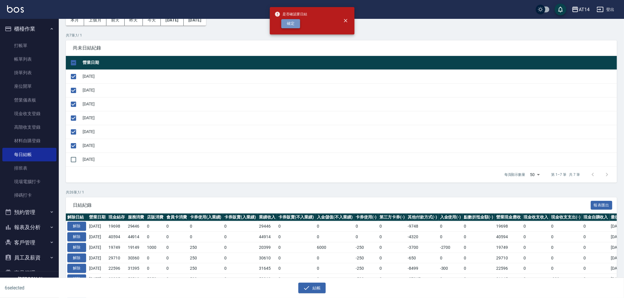
click at [288, 26] on button "確定" at bounding box center [290, 23] width 19 height 9
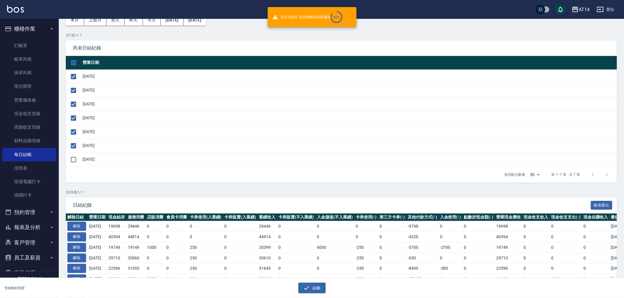
checkbox input "false"
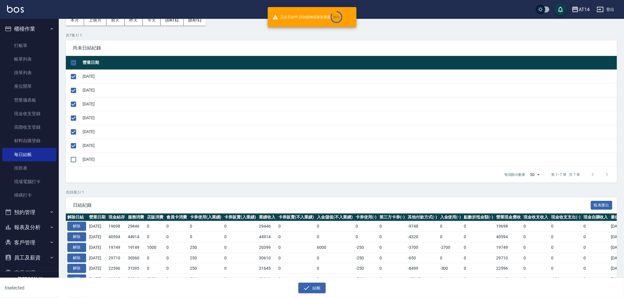
checkbox input "false"
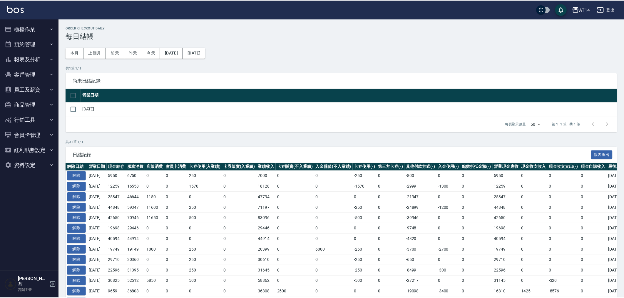
scroll to position [33, 0]
